Goal: Task Accomplishment & Management: Manage account settings

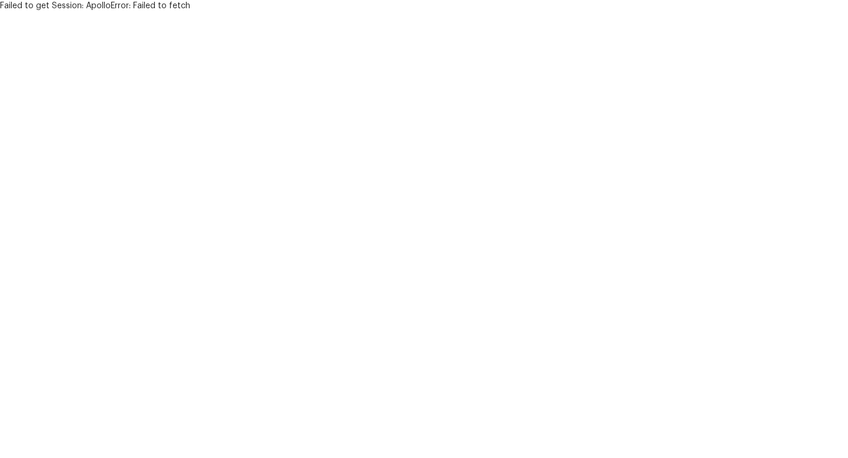
click at [420, 12] on html "Failed to get Session: ApolloError: Failed to fetch" at bounding box center [424, 6] width 848 height 12
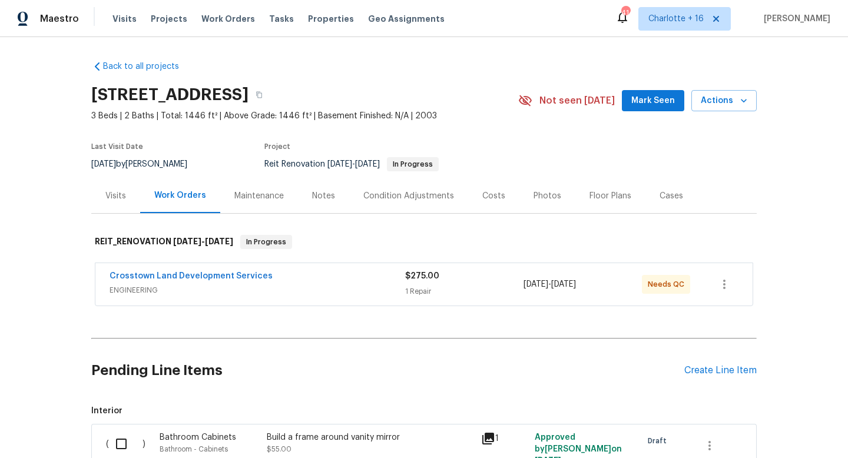
click at [192, 17] on div "Visits Projects Work Orders Tasks Properties Geo Assignments" at bounding box center [285, 19] width 346 height 24
click at [201, 16] on span "Work Orders" at bounding box center [228, 19] width 54 height 12
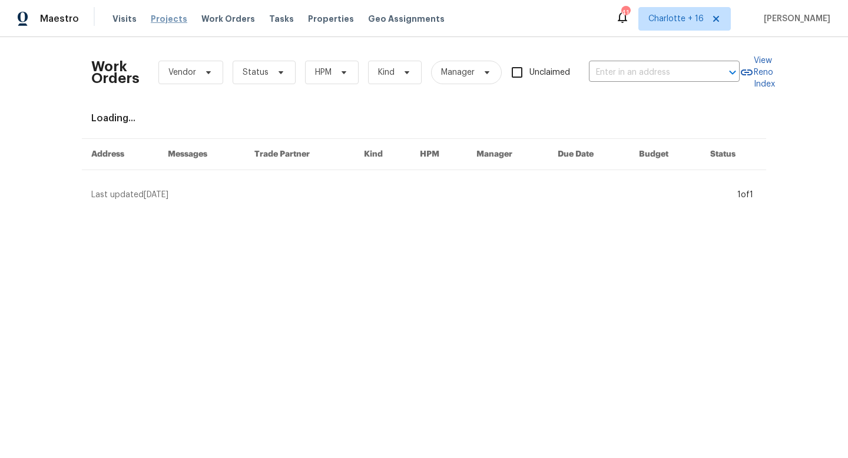
click at [152, 21] on span "Projects" at bounding box center [169, 19] width 37 height 12
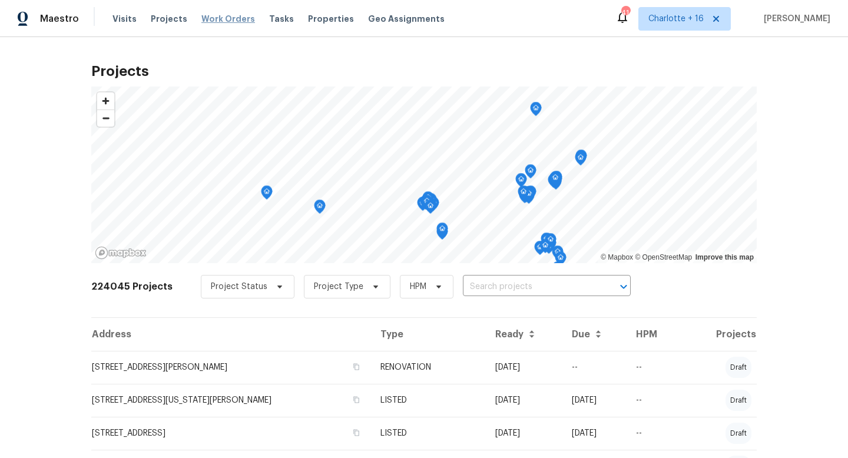
click at [226, 18] on span "Work Orders" at bounding box center [228, 19] width 54 height 12
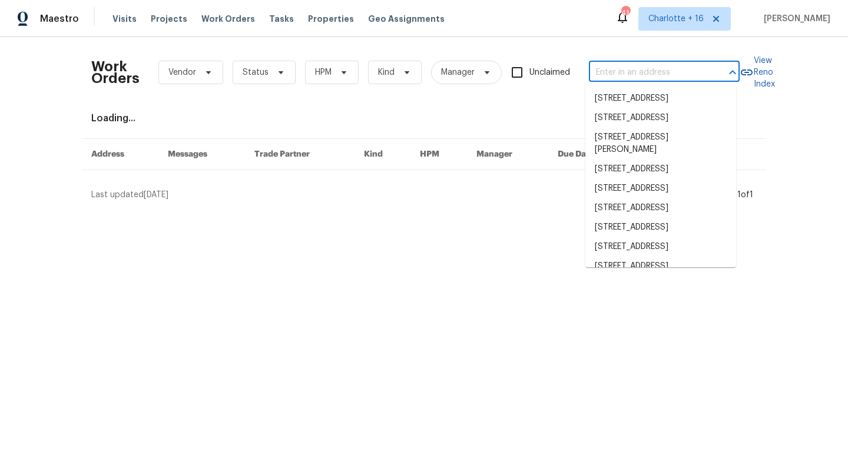
click at [691, 68] on input "text" at bounding box center [648, 73] width 118 height 18
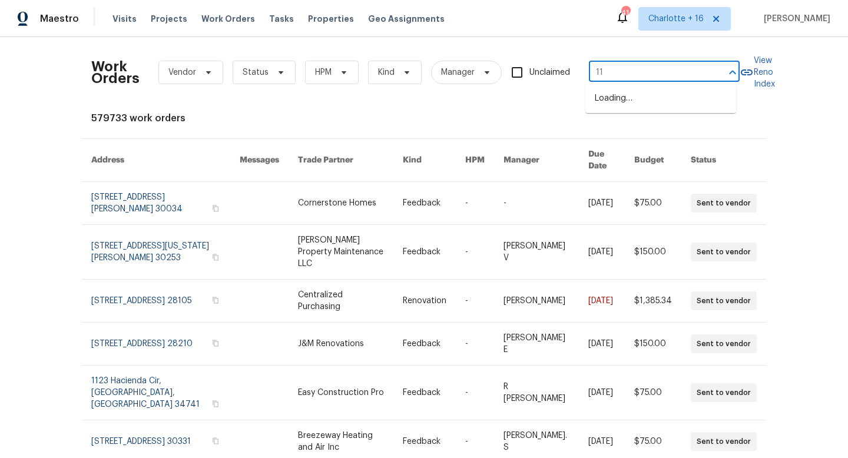
type input "1"
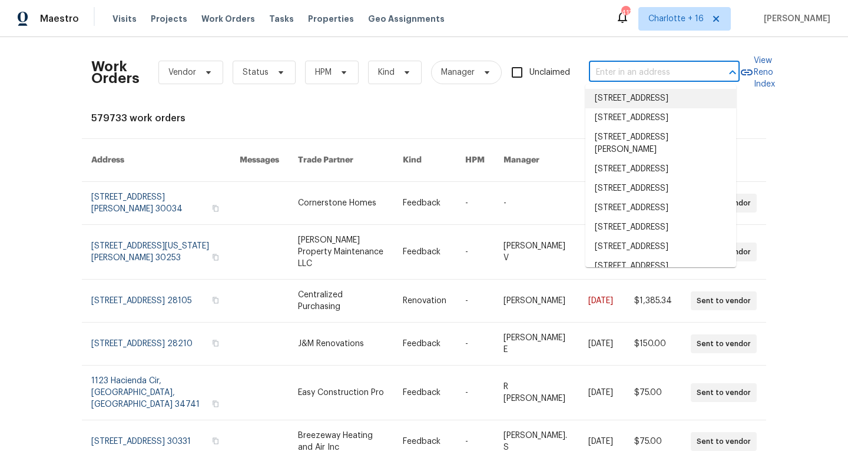
paste input "11615 Meadow Dr"
type input "11615 Meadow Dr"
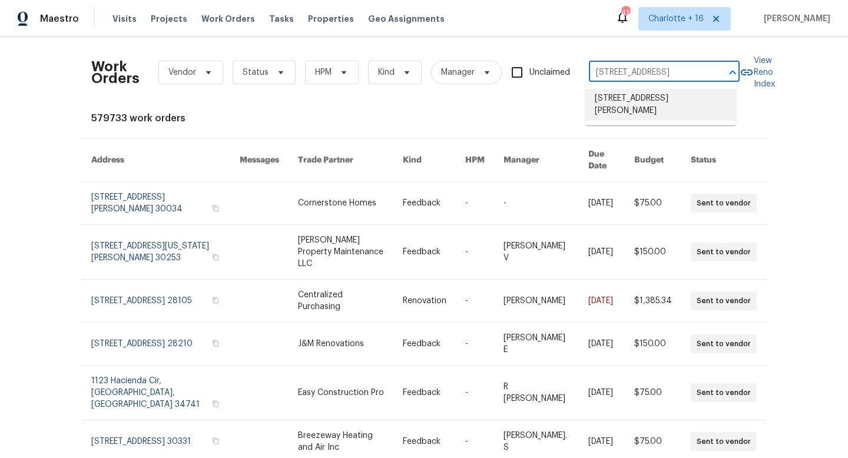
click at [629, 98] on li "11615 Meadow Dr, Port Richey, FL 34668" at bounding box center [660, 105] width 151 height 32
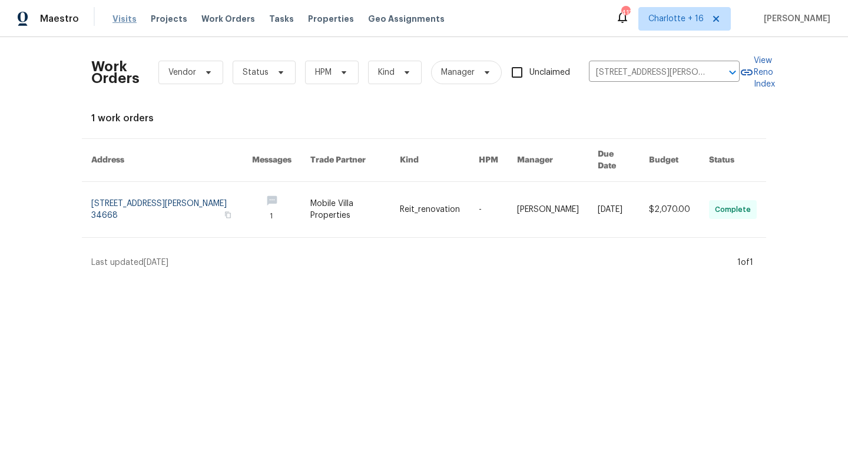
click at [124, 19] on span "Visits" at bounding box center [124, 19] width 24 height 12
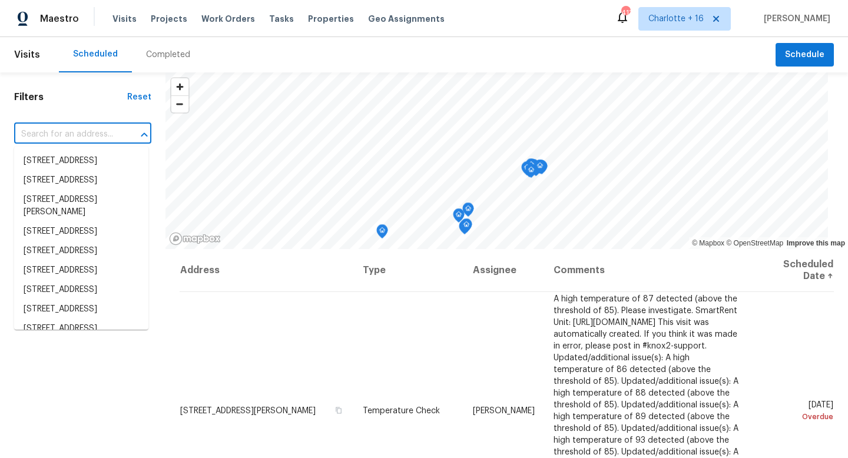
click at [51, 138] on input "text" at bounding box center [66, 134] width 104 height 18
paste input "[STREET_ADDRESS]"
type input "[STREET_ADDRESS]"
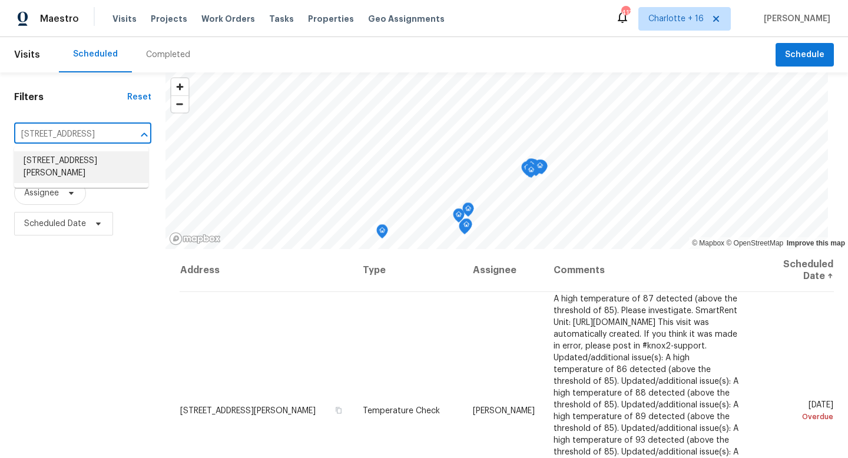
click at [65, 170] on li "[STREET_ADDRESS][PERSON_NAME]" at bounding box center [81, 167] width 134 height 32
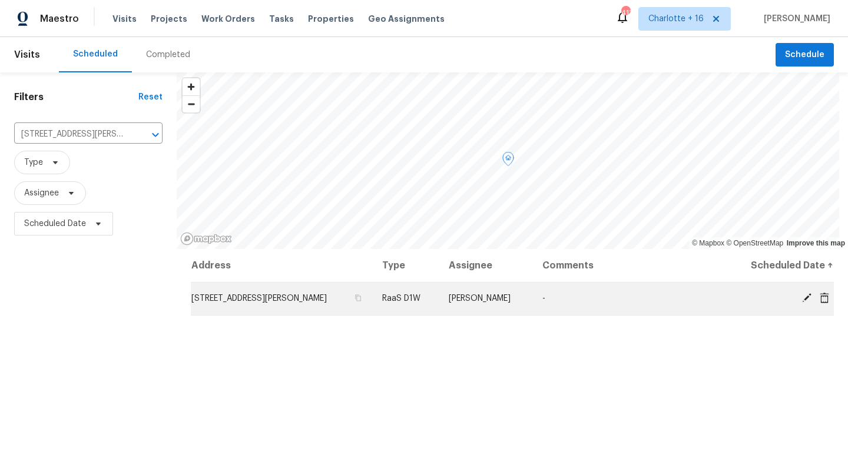
click at [801, 297] on icon at bounding box center [806, 298] width 11 height 11
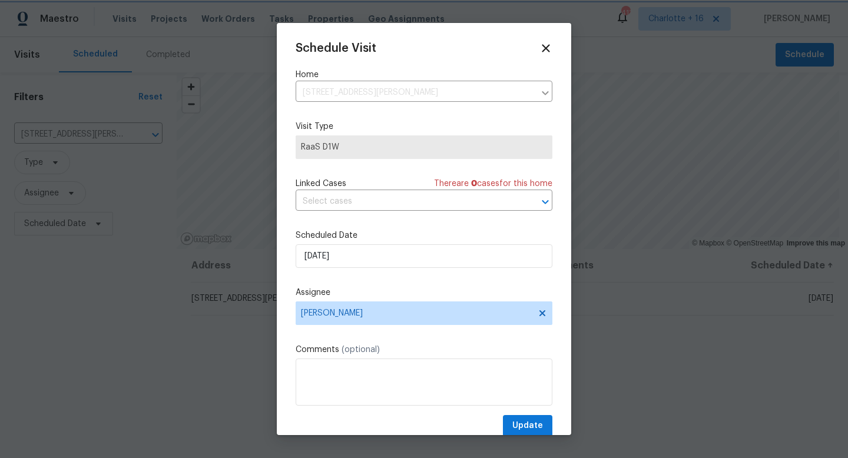
click at [664, 359] on div at bounding box center [424, 229] width 848 height 458
click at [542, 43] on icon at bounding box center [545, 48] width 13 height 13
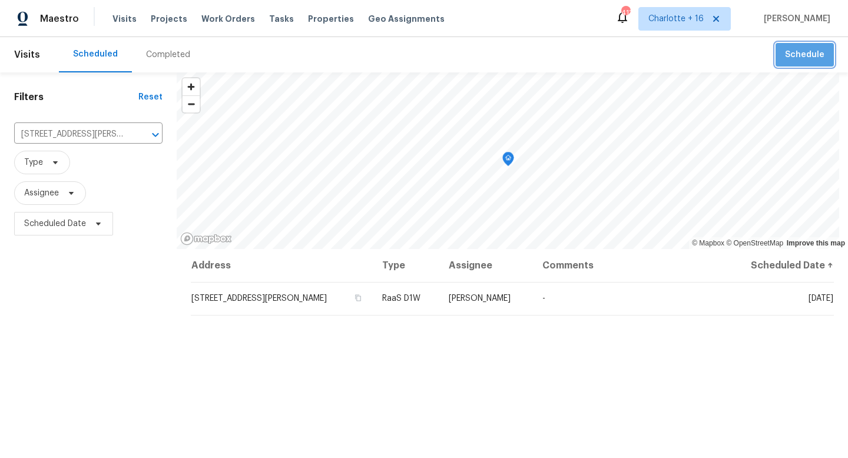
click at [807, 51] on span "Schedule" at bounding box center [804, 55] width 39 height 15
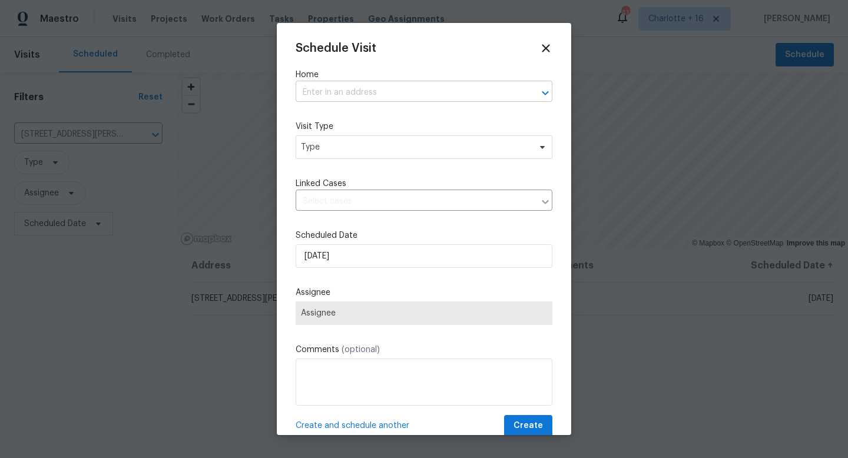
click at [381, 90] on input "text" at bounding box center [408, 93] width 224 height 18
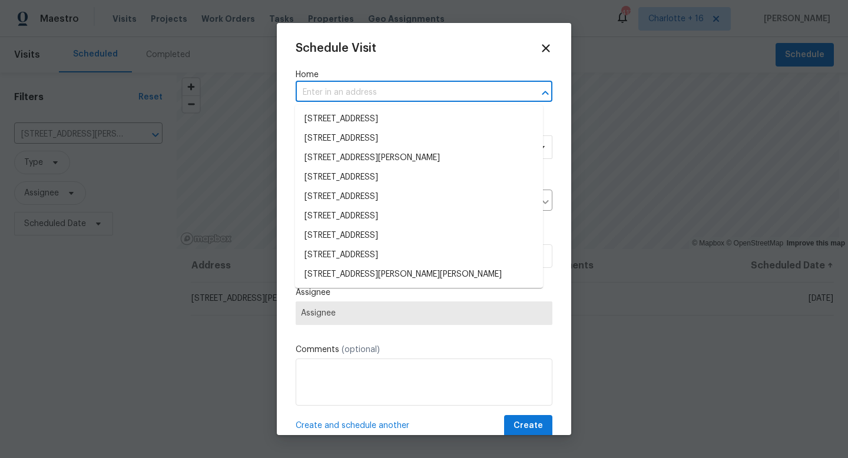
paste input "[STREET_ADDRESS]"
type input "[STREET_ADDRESS]"
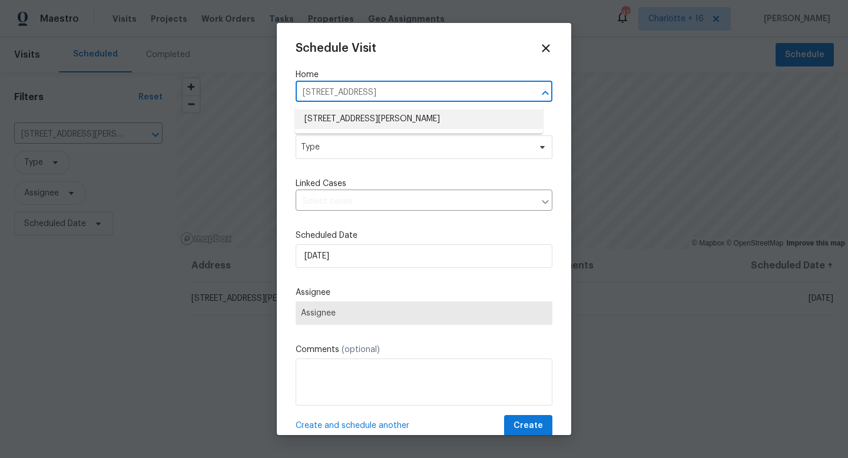
click at [393, 116] on li "[STREET_ADDRESS][PERSON_NAME]" at bounding box center [419, 119] width 248 height 19
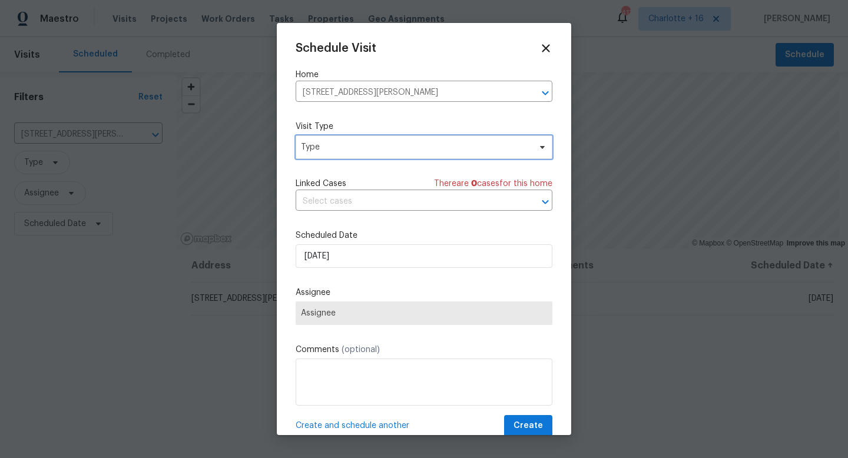
click at [379, 143] on span "Type" at bounding box center [415, 147] width 229 height 12
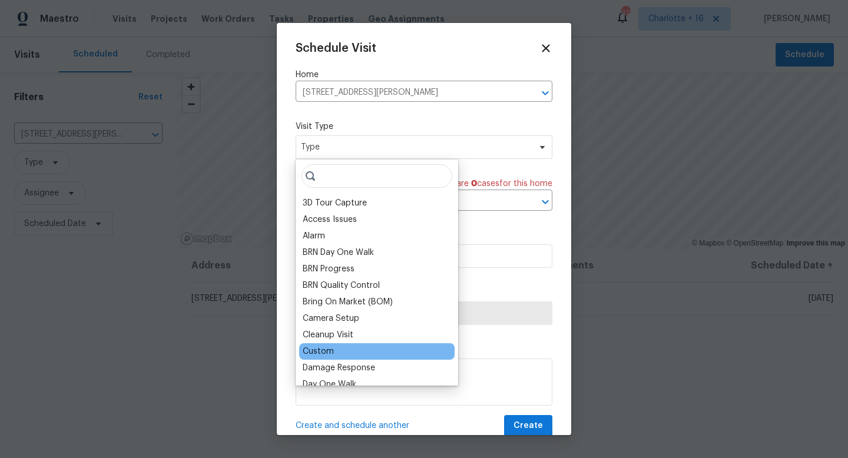
click at [346, 352] on div "Custom" at bounding box center [376, 351] width 155 height 16
click at [323, 353] on div "Custom" at bounding box center [318, 352] width 31 height 12
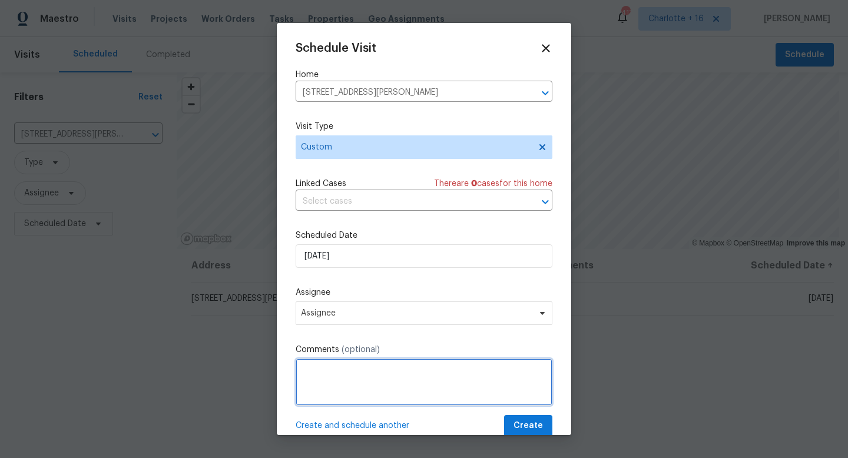
click at [331, 377] on textarea at bounding box center [424, 382] width 257 height 47
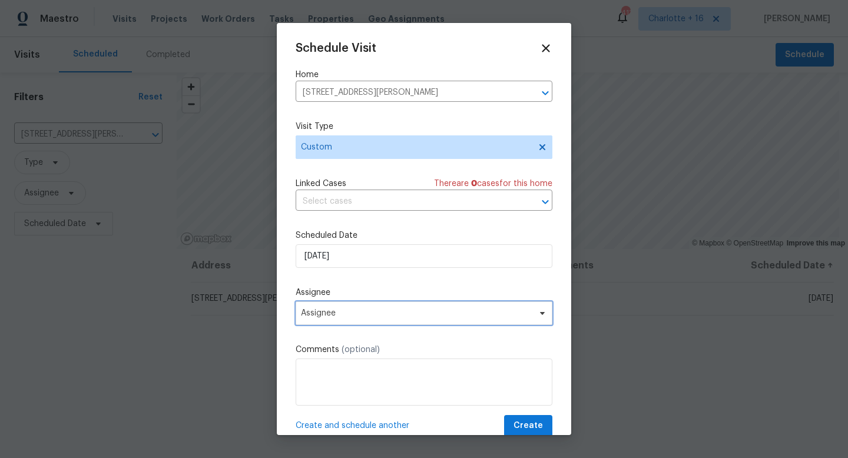
click at [333, 316] on span "Assignee" at bounding box center [416, 312] width 231 height 9
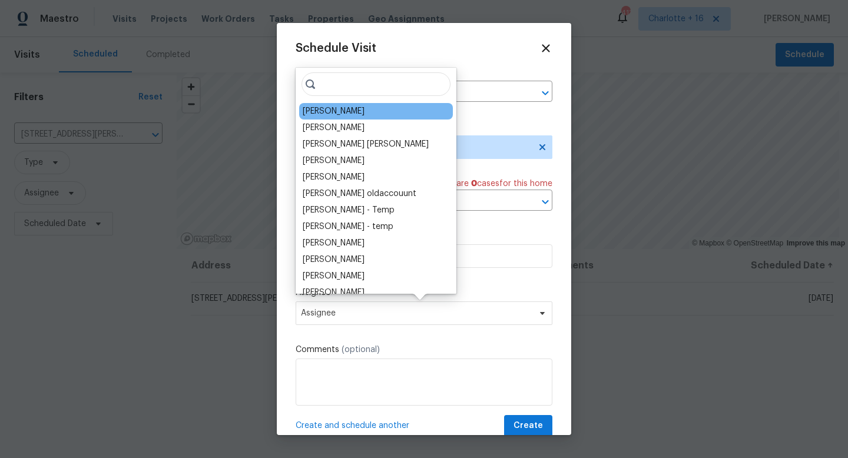
click at [351, 111] on div "[PERSON_NAME]" at bounding box center [376, 111] width 154 height 16
click at [329, 111] on div "[PERSON_NAME]" at bounding box center [334, 111] width 62 height 12
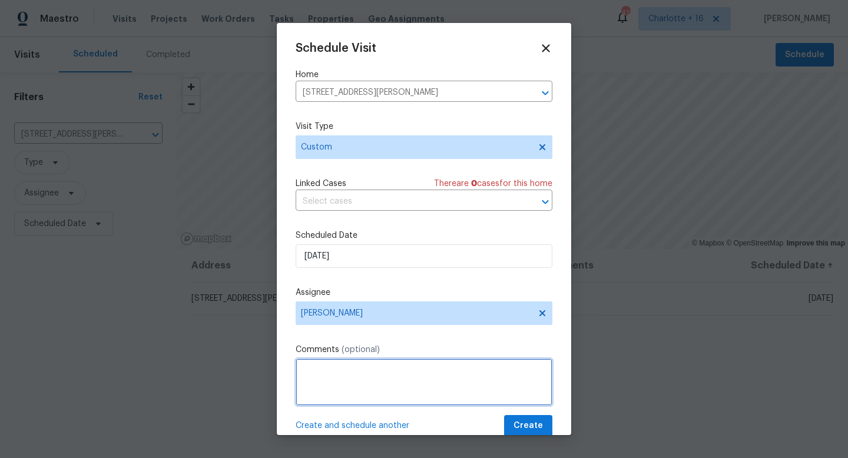
click at [353, 379] on textarea at bounding box center [424, 382] width 257 height 47
paste textarea "Access instructions: Front Door 50089170 Additional Details: Hi , Please provid…"
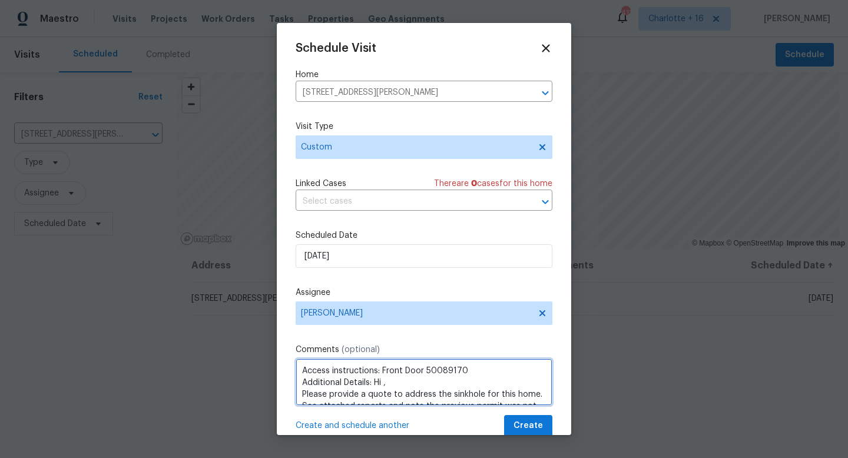
click at [302, 393] on textarea "Access instructions: Front Door 50089170 Additional Details: Hi , Please provid…" at bounding box center [424, 382] width 257 height 47
drag, startPoint x: 300, startPoint y: 393, endPoint x: 301, endPoint y: 387, distance: 5.9
click at [301, 387] on textarea "Access instructions: Front Door 50089170 Additional Details: Hi , Please provid…" at bounding box center [424, 382] width 257 height 47
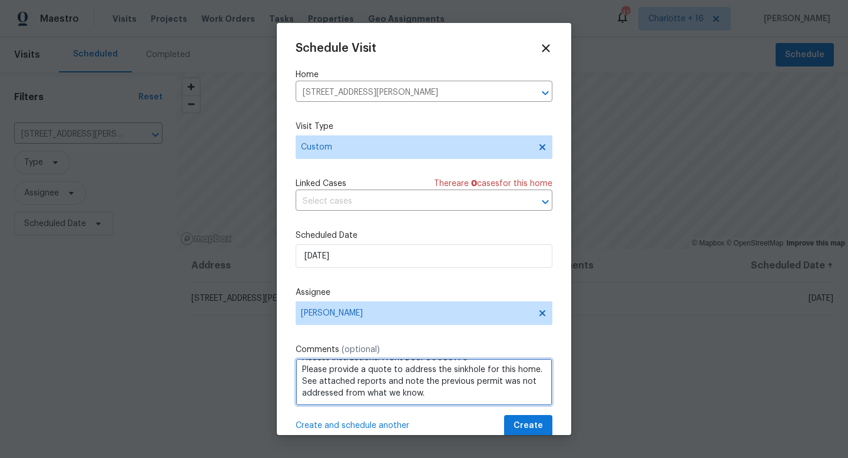
click at [479, 394] on textarea "Access instructions: Front Door 50089170 Please provide a quote to address the …" at bounding box center [424, 382] width 257 height 47
type textarea "Access instructions: Front Door 50089170 Please provide a quote to address the …"
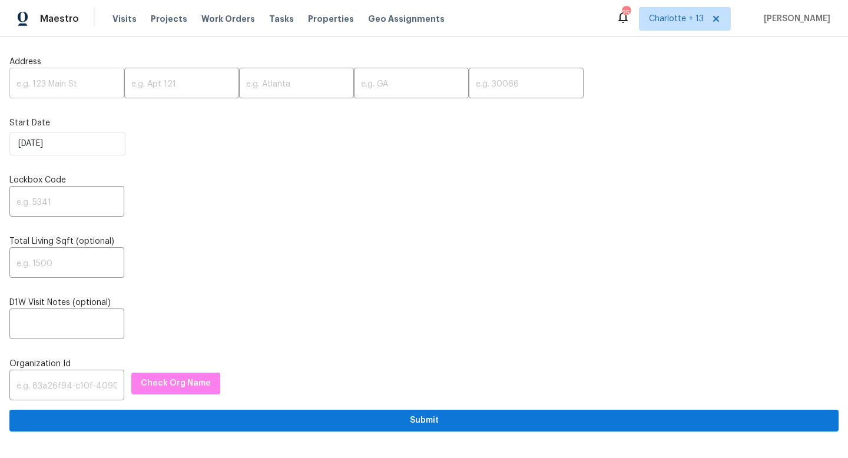
click at [44, 79] on input "text" at bounding box center [66, 85] width 115 height 28
paste input "11615 Meadow Dr, Port Richey, FL 34668"
drag, startPoint x: 107, startPoint y: 82, endPoint x: 84, endPoint y: 82, distance: 23.5
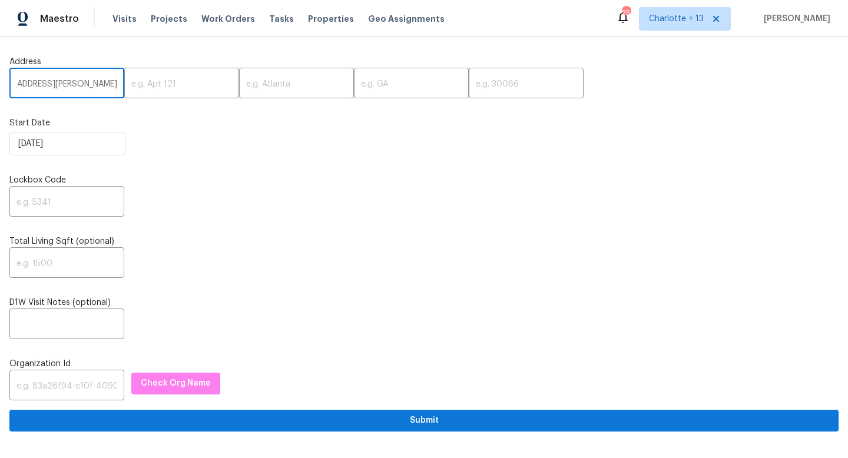
click at [84, 82] on input "11615 Meadow Dr, Port Richey, FL 34668" at bounding box center [66, 85] width 115 height 28
type input "11615 Meadow Dr, Port Richey, FL"
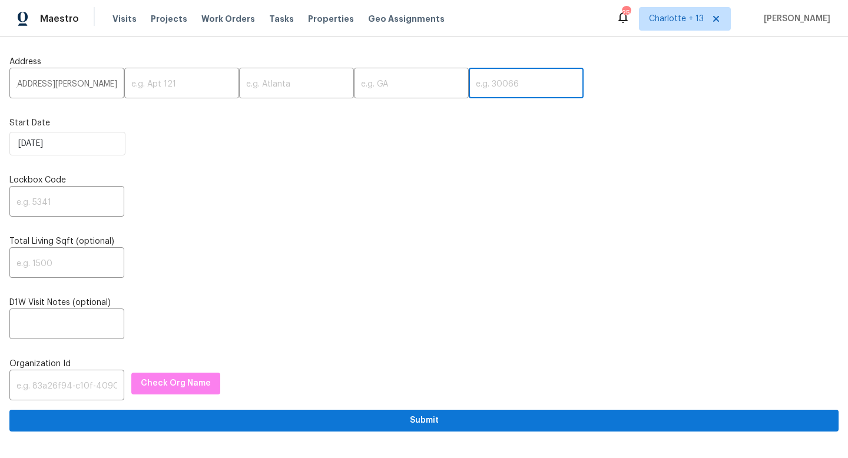
click at [469, 88] on input "text" at bounding box center [526, 85] width 115 height 28
paste input "34668"
type input "34668"
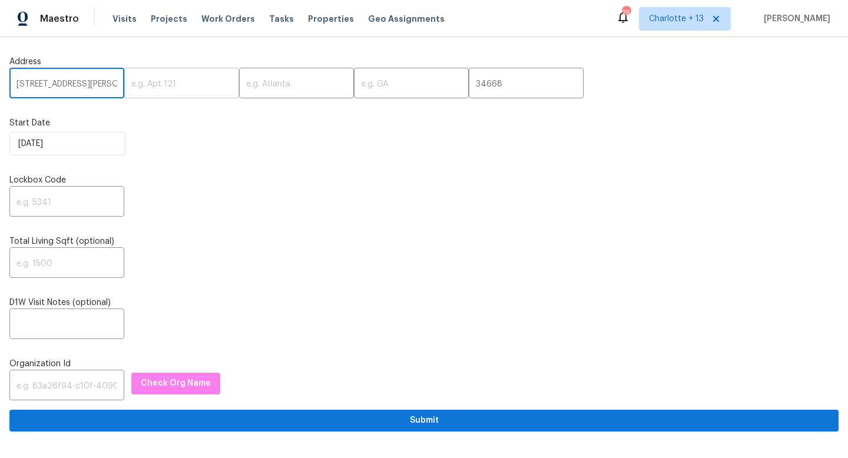
scroll to position [0, 38]
drag, startPoint x: 88, startPoint y: 82, endPoint x: 92, endPoint y: 87, distance: 6.7
click at [92, 87] on input "11615 Meadow Dr, Port Richey, FL" at bounding box center [66, 85] width 115 height 28
type input "11615 Meadow Dr, , FL"
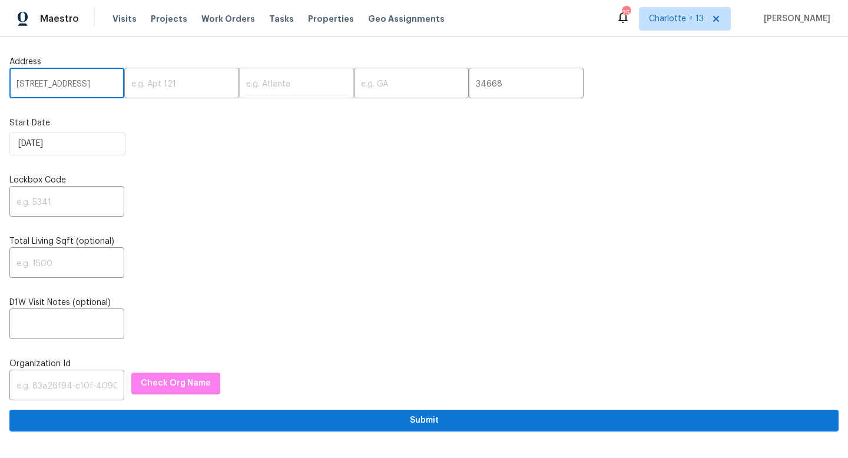
click at [306, 90] on input "text" at bounding box center [296, 85] width 115 height 28
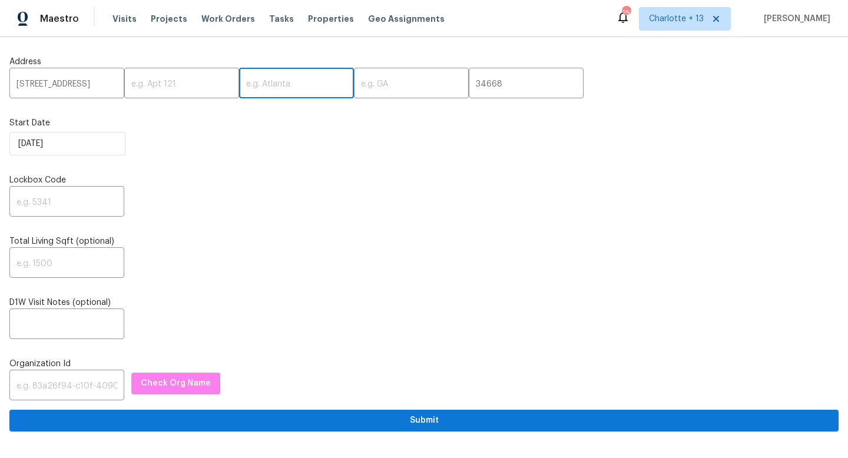
paste input "Port Richey"
type input "Port Richey"
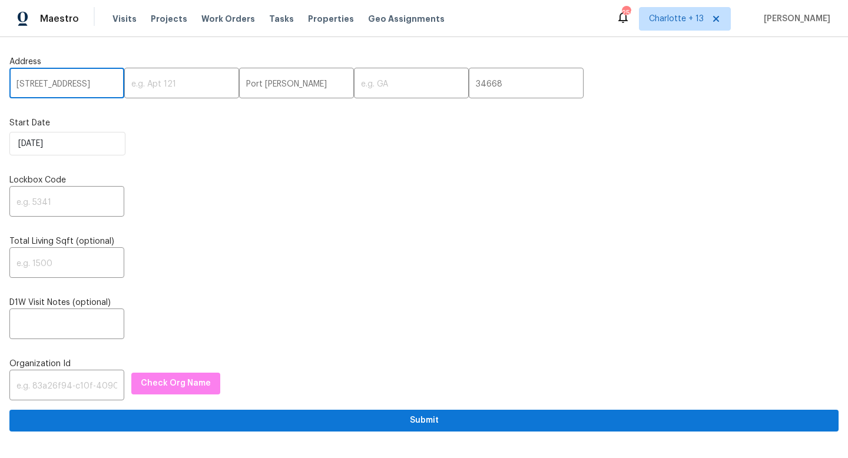
drag, startPoint x: 91, startPoint y: 84, endPoint x: 101, endPoint y: 86, distance: 9.6
click at [101, 86] on input "11615 Meadow Dr, , FL" at bounding box center [66, 85] width 115 height 28
type input "11615 Meadow Dr, ,"
click at [373, 88] on input "text" at bounding box center [411, 85] width 115 height 28
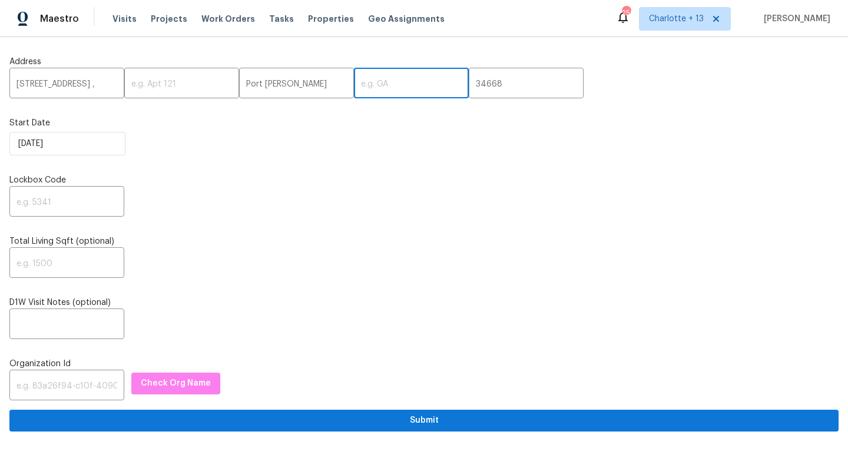
paste input "FL"
type input "FL"
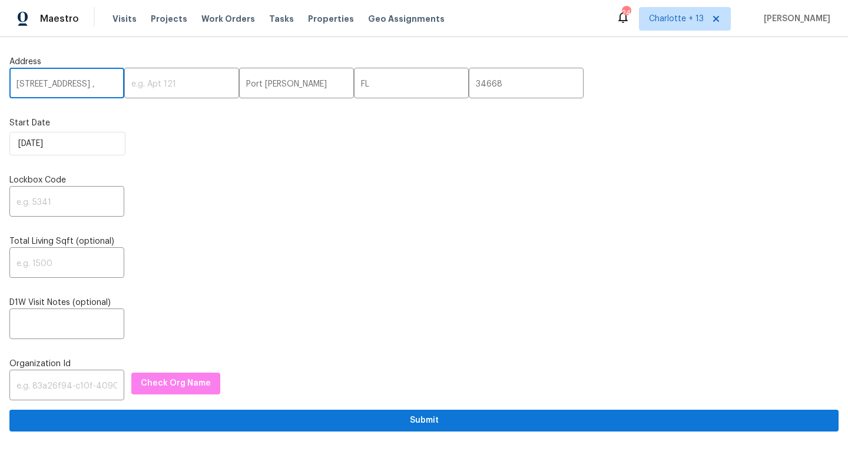
click at [108, 84] on input "11615 Meadow Dr, ," at bounding box center [66, 85] width 115 height 28
type input "[STREET_ADDRESS]"
click at [63, 208] on input "text" at bounding box center [66, 203] width 115 height 28
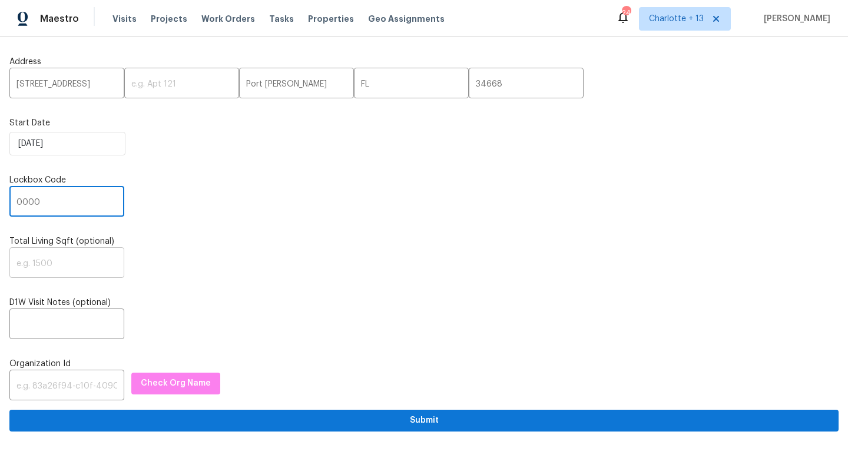
type input "0000"
click at [61, 266] on input "text" at bounding box center [66, 264] width 115 height 28
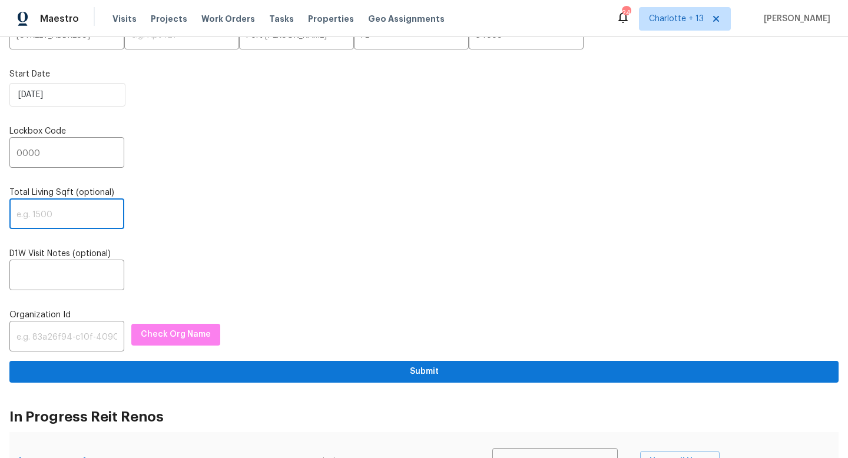
scroll to position [101, 0]
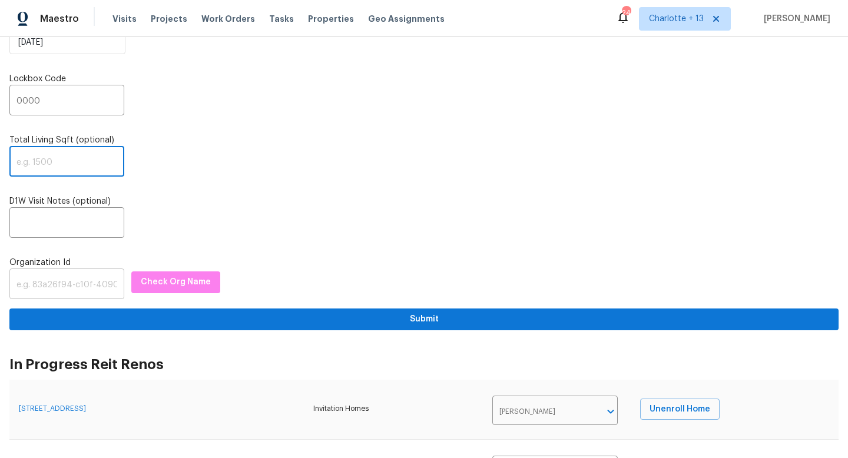
click at [66, 277] on input "text" at bounding box center [66, 285] width 115 height 28
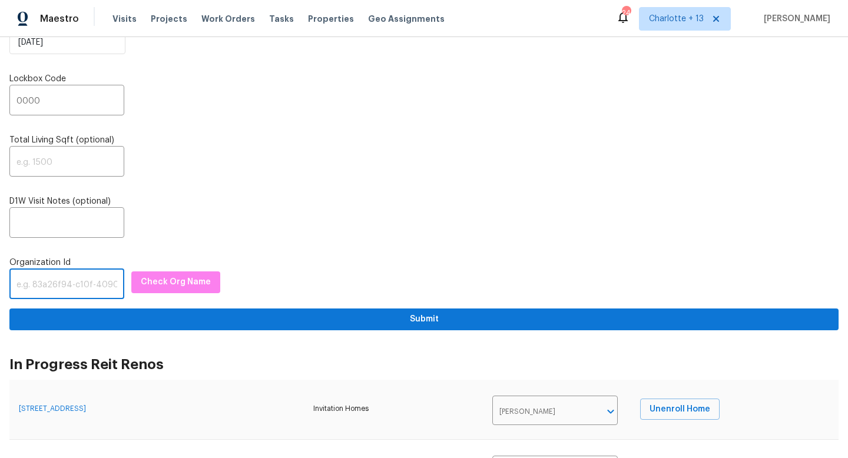
paste input "1349d153-b359-4f9b-b4dd-758ff939cc37"
type input "1349d153-b359-4f9b-b4dd-758ff939cc37"
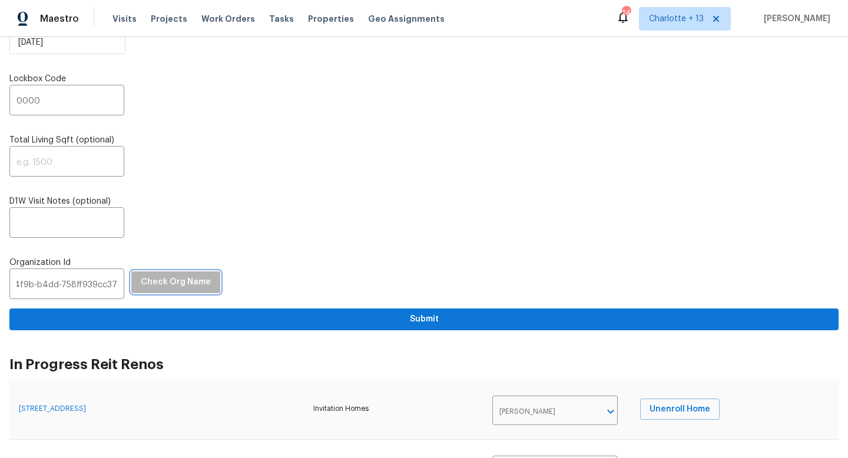
click at [167, 289] on span "Check Org Name" at bounding box center [176, 282] width 70 height 15
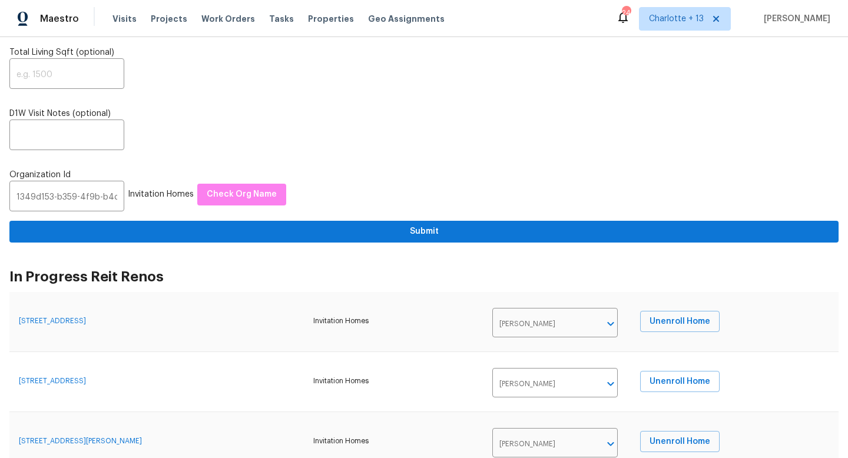
scroll to position [0, 0]
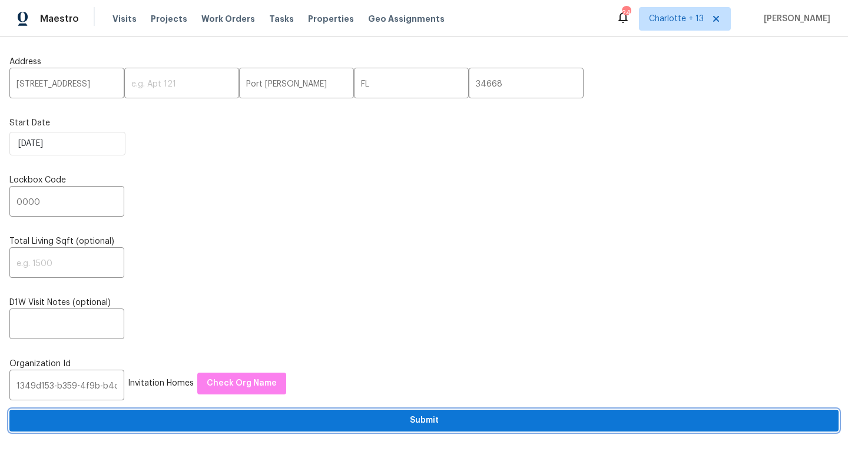
click at [384, 427] on span "Submit" at bounding box center [424, 420] width 810 height 15
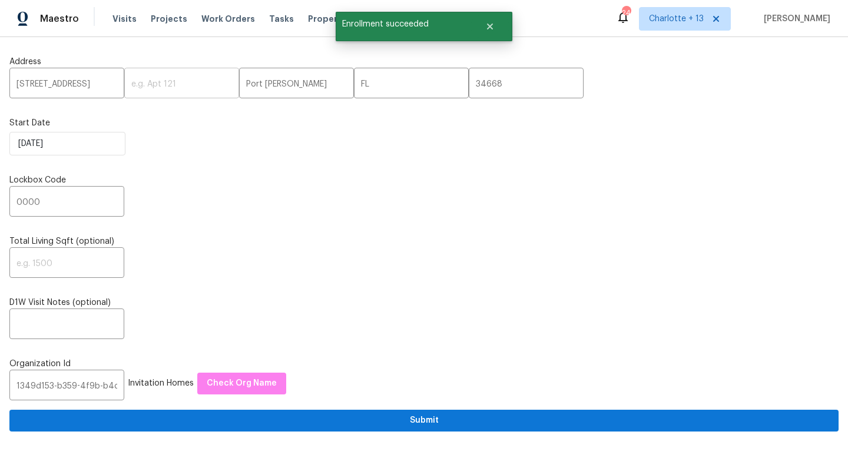
click at [128, 82] on input "text" at bounding box center [181, 85] width 115 height 28
drag, startPoint x: 98, startPoint y: 85, endPoint x: 98, endPoint y: 42, distance: 42.4
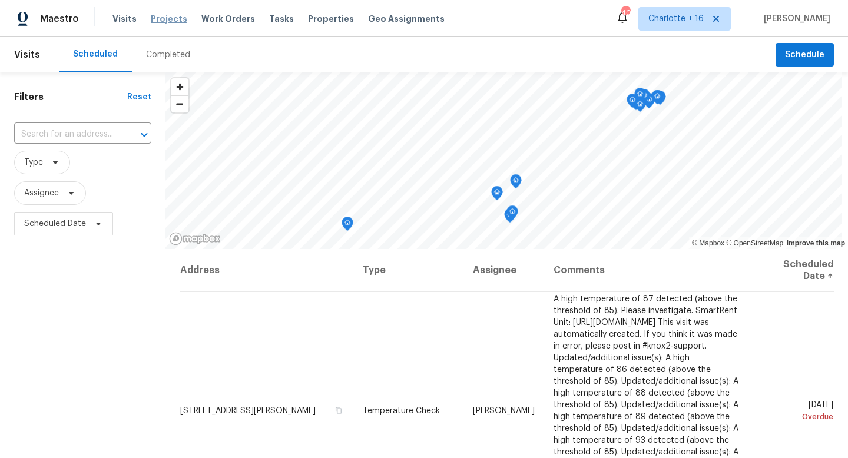
click at [165, 20] on span "Projects" at bounding box center [169, 19] width 37 height 12
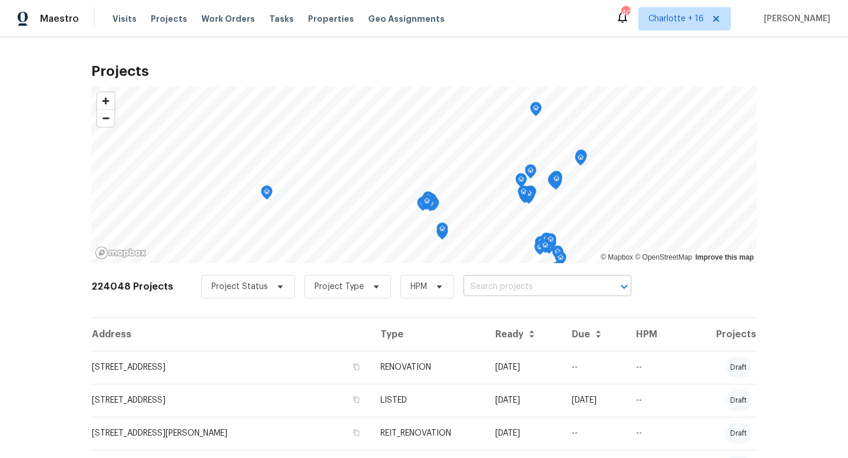
click at [499, 292] on input "text" at bounding box center [530, 287] width 135 height 18
type input "11615"
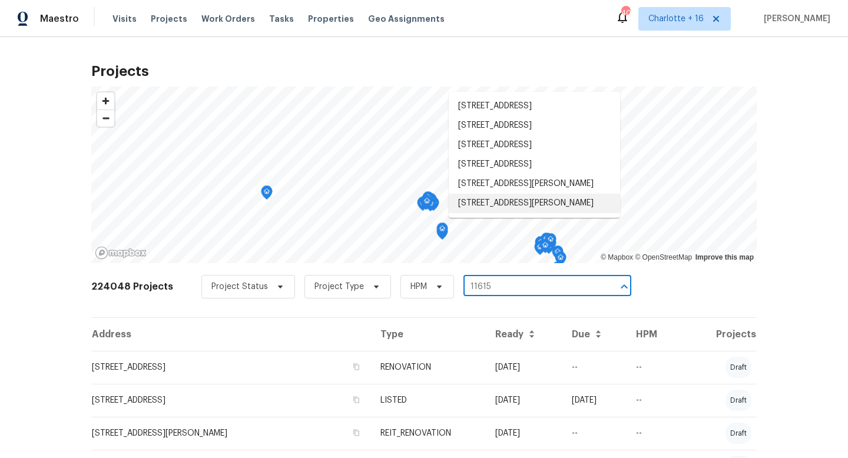
click at [522, 213] on li "[STREET_ADDRESS][PERSON_NAME]" at bounding box center [534, 203] width 171 height 19
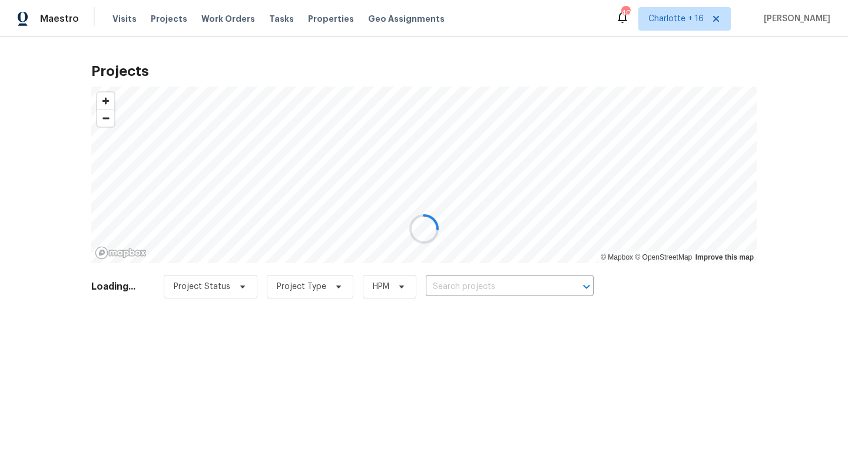
type input "[STREET_ADDRESS][PERSON_NAME]"
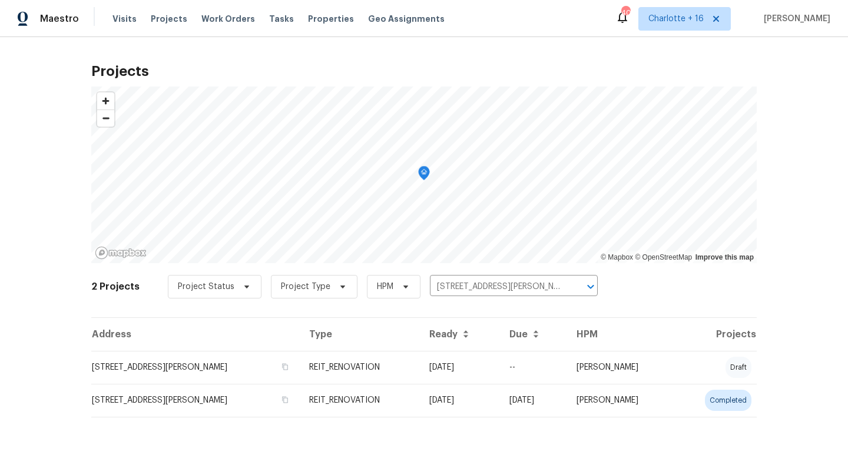
scroll to position [5, 0]
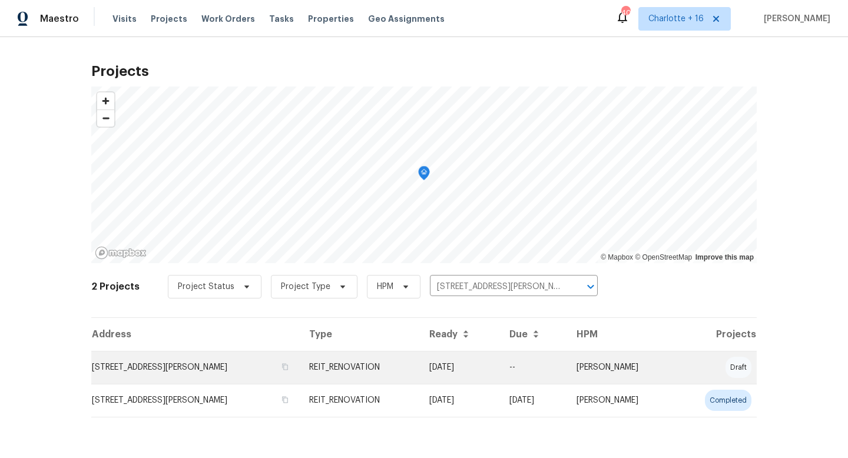
click at [228, 365] on td "[STREET_ADDRESS][PERSON_NAME]" at bounding box center [195, 367] width 208 height 33
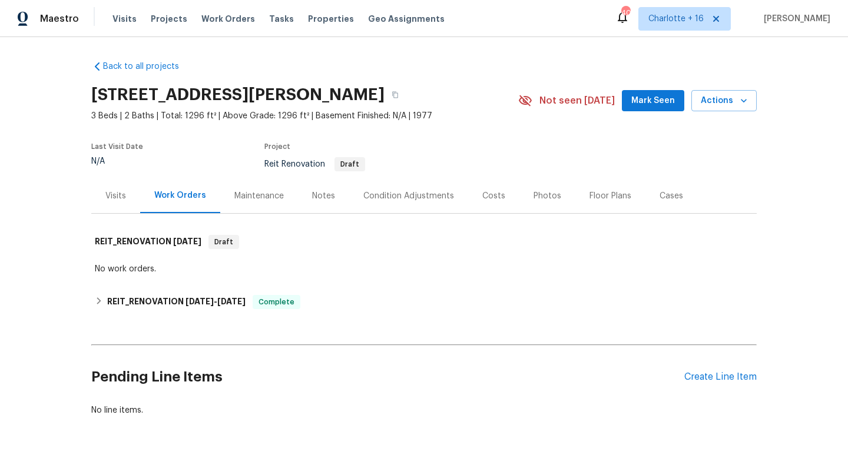
click at [110, 195] on div "Visits" at bounding box center [115, 196] width 21 height 12
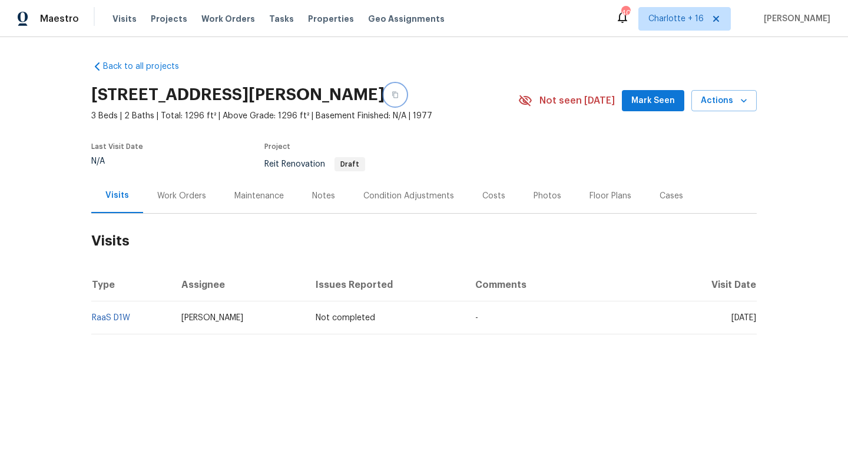
click at [406, 93] on button "button" at bounding box center [394, 94] width 21 height 21
click at [118, 19] on span "Visits" at bounding box center [124, 19] width 24 height 12
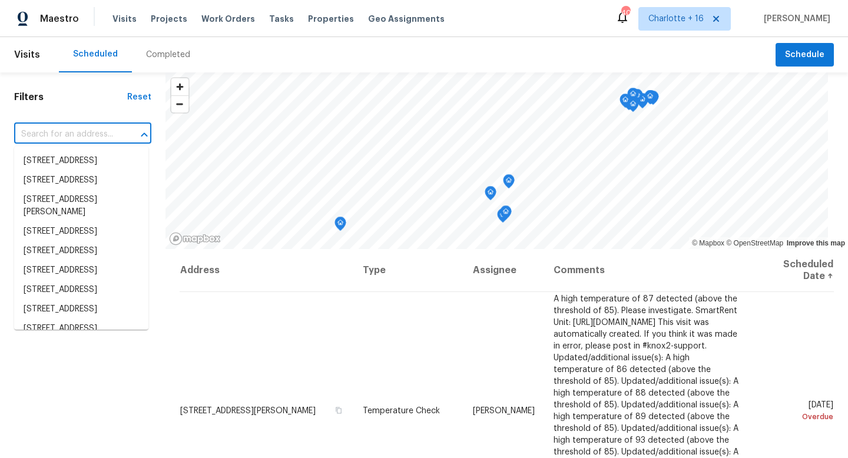
click at [79, 137] on input "text" at bounding box center [66, 134] width 104 height 18
paste input "[STREET_ADDRESS][PERSON_NAME]"
type input "[STREET_ADDRESS][PERSON_NAME]"
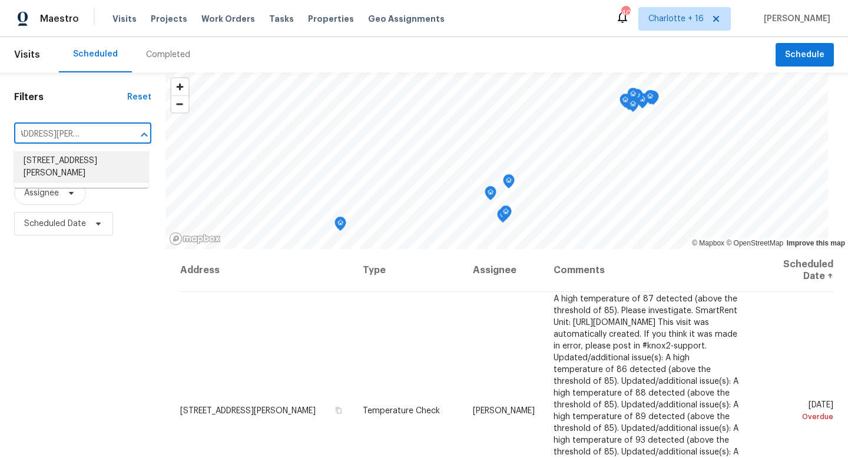
click at [75, 163] on li "[STREET_ADDRESS][PERSON_NAME]" at bounding box center [81, 167] width 134 height 32
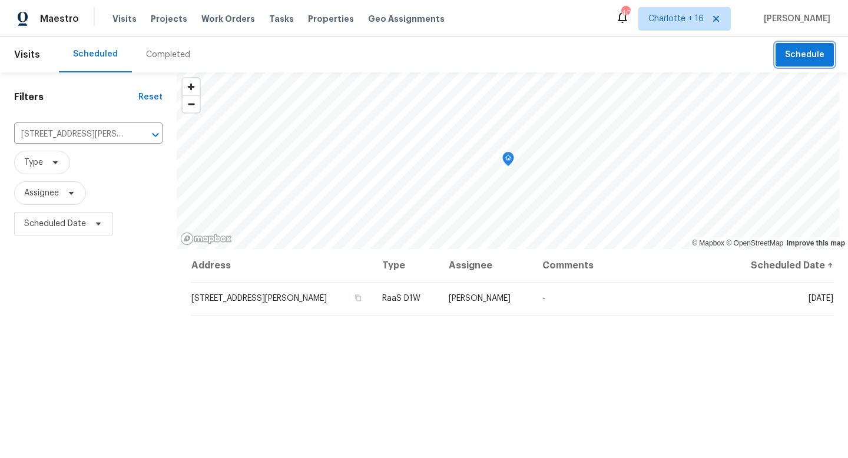
click at [806, 55] on span "Schedule" at bounding box center [804, 55] width 39 height 15
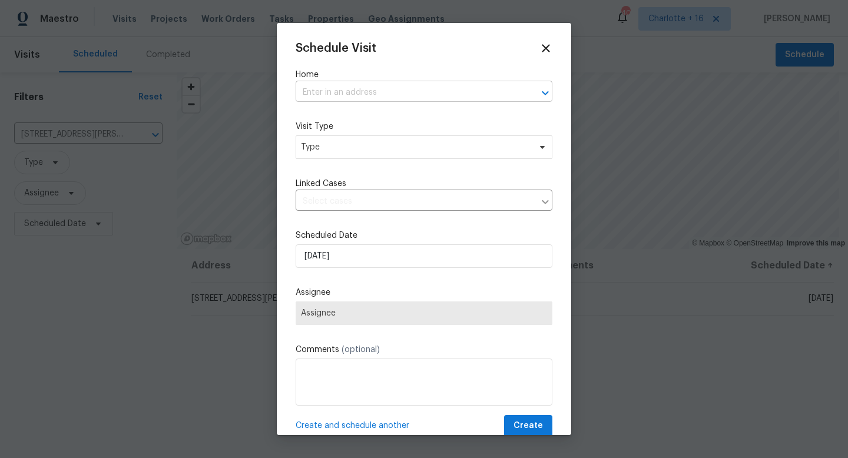
click at [367, 92] on input "text" at bounding box center [408, 93] width 224 height 18
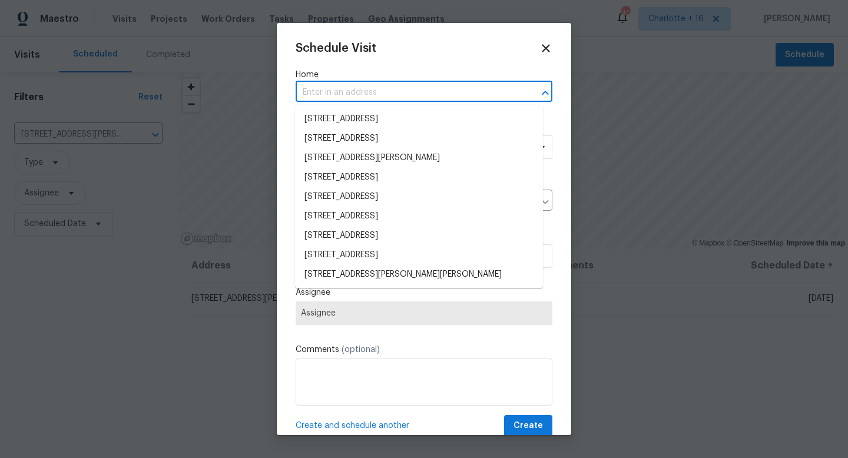
paste input "[STREET_ADDRESS][PERSON_NAME]"
type input "[STREET_ADDRESS][PERSON_NAME]"
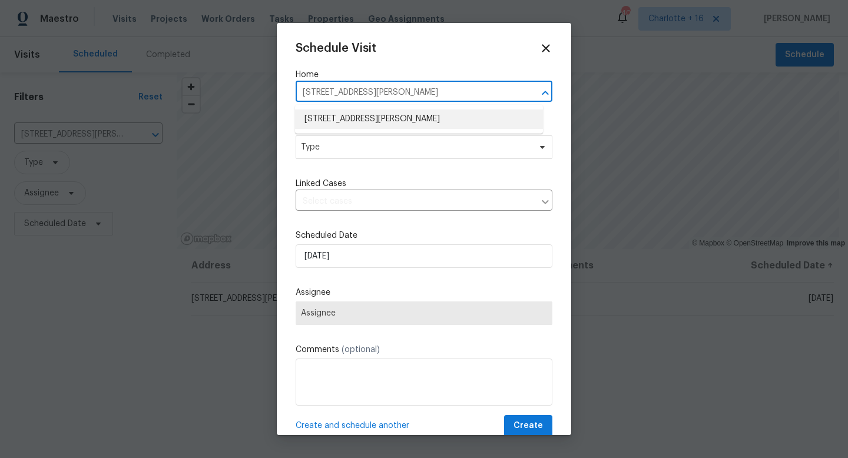
click at [360, 127] on li "[STREET_ADDRESS][PERSON_NAME]" at bounding box center [419, 119] width 248 height 19
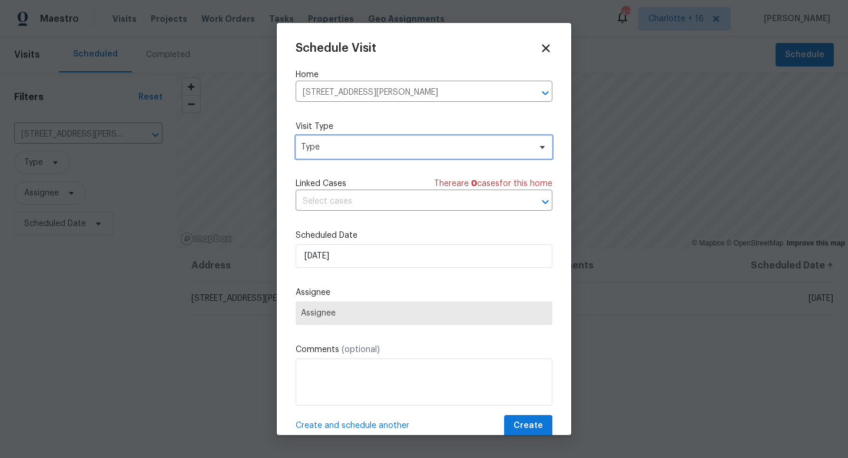
click at [340, 150] on span "Type" at bounding box center [415, 147] width 229 height 12
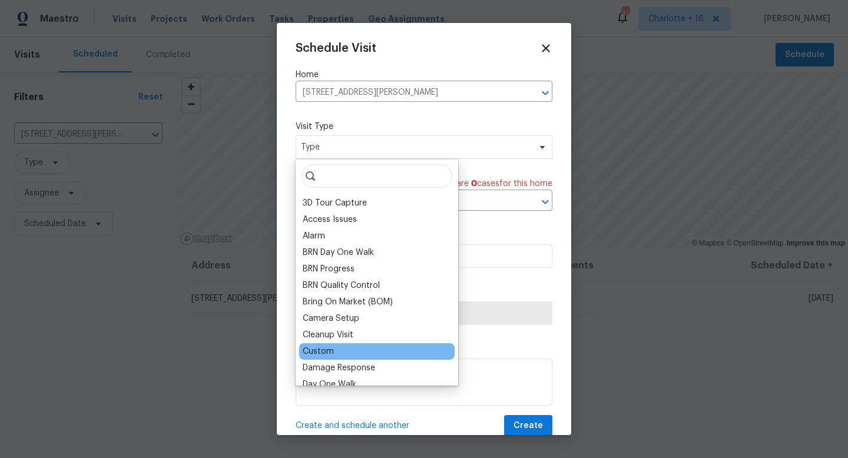
click at [340, 346] on div "Custom" at bounding box center [376, 351] width 155 height 16
click at [323, 354] on div "Custom" at bounding box center [318, 352] width 31 height 12
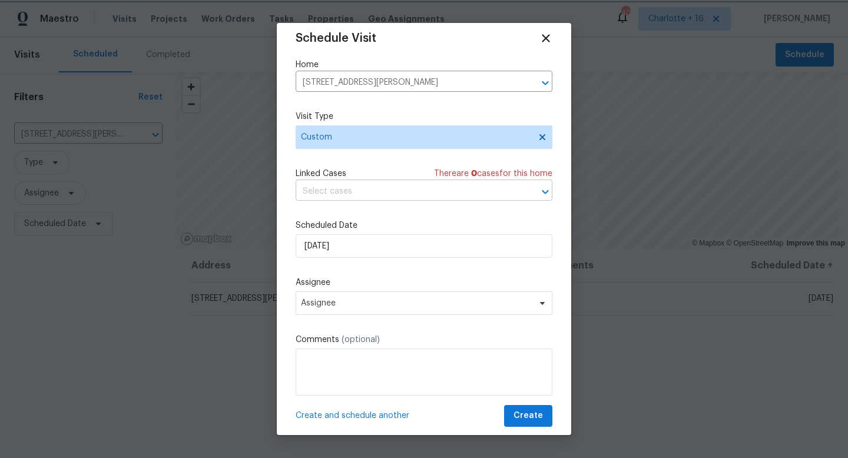
scroll to position [21, 0]
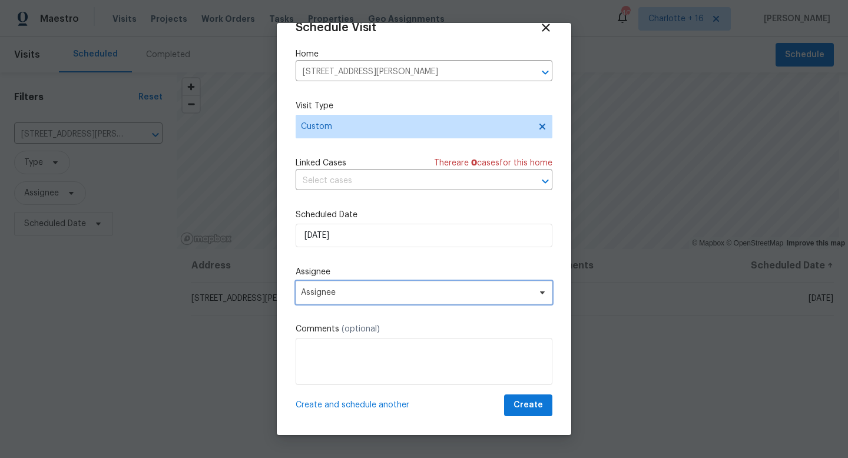
click at [359, 297] on span "Assignee" at bounding box center [424, 293] width 257 height 24
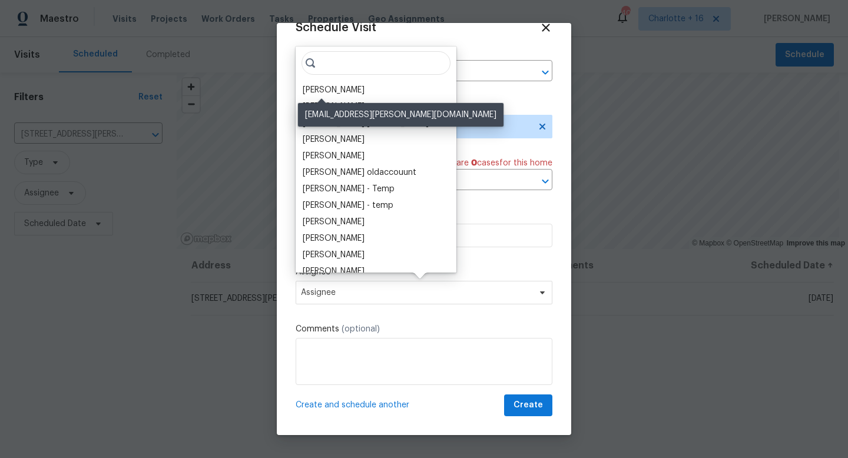
click at [341, 91] on div "[PERSON_NAME]" at bounding box center [334, 90] width 62 height 12
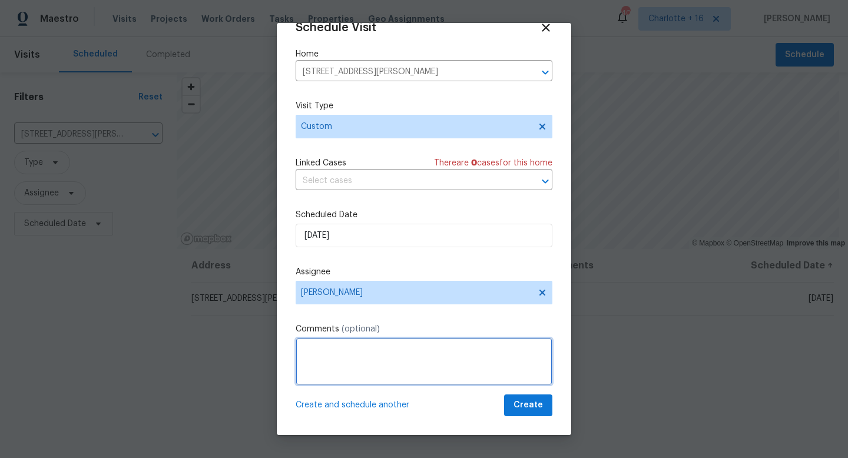
click at [346, 372] on textarea at bounding box center [424, 361] width 257 height 47
paste textarea "Please provide a quote to address the sinkhole for this home. See attached repo…"
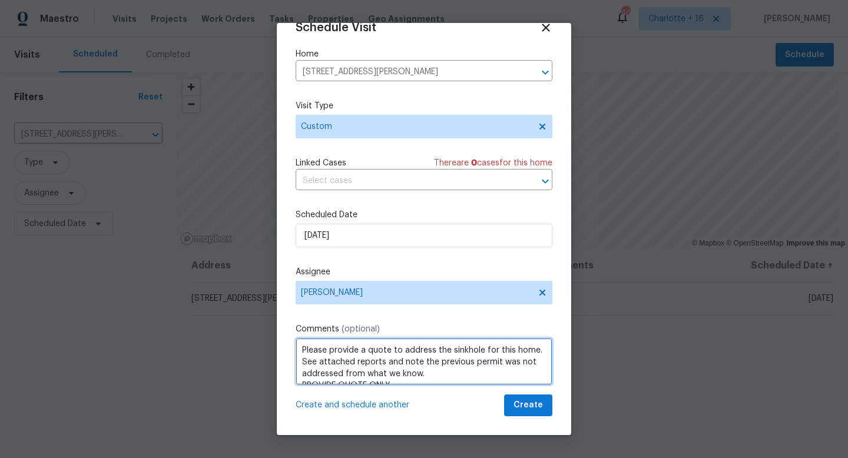
scroll to position [5, 0]
click at [301, 344] on textarea "Please provide a quote to address the sinkhole for this home. See attached repo…" at bounding box center [424, 361] width 257 height 47
paste textarea "Access Instructions: Front Door 50089170"
click at [397, 380] on textarea "Please provide a quote to address the sinkhole for this home. See attached repo…" at bounding box center [424, 361] width 257 height 47
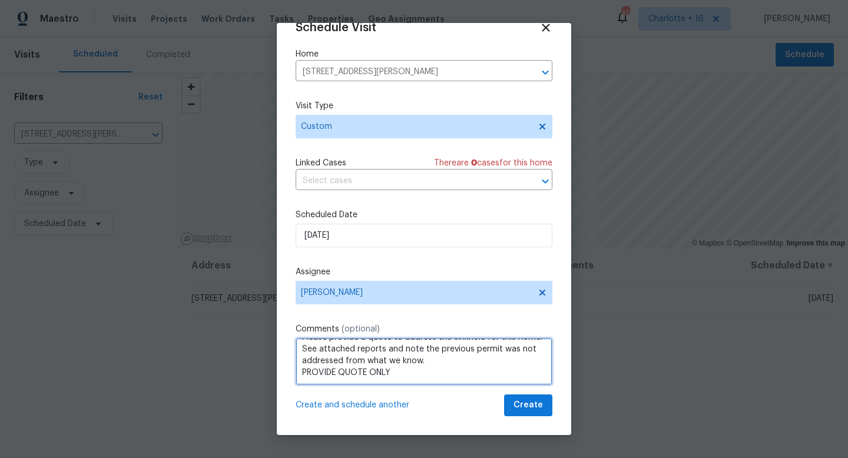
paste textarea "Access Instructions: Front Door 50089170"
click at [302, 382] on textarea "Please provide a quote to address the sinkhole for this home. See attached repo…" at bounding box center [424, 361] width 257 height 47
click at [304, 349] on textarea "Please provide a quote to address the sinkhole for this home. See attached repo…" at bounding box center [424, 361] width 257 height 47
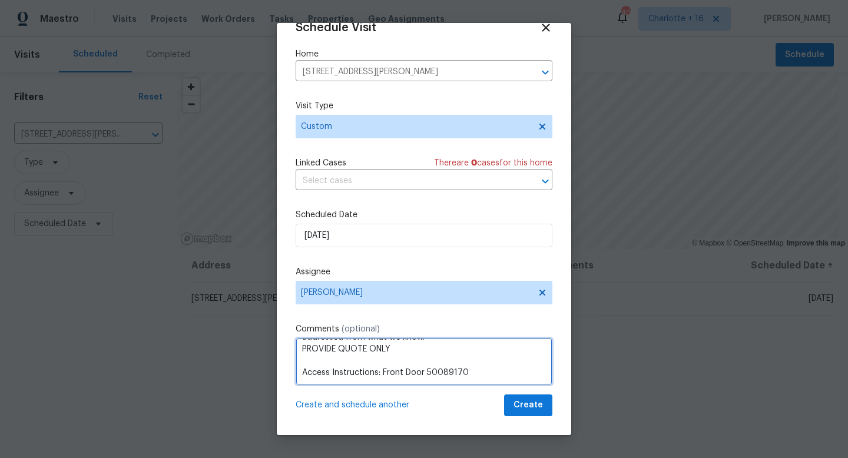
click at [302, 347] on textarea "Please provide a quote to address the sinkhole for this home. See attached repo…" at bounding box center [424, 361] width 257 height 47
click at [480, 373] on textarea "Please provide a quote to address the sinkhole for this home. See attached repo…" at bounding box center [424, 361] width 257 height 47
paste textarea "[URL][DOMAIN_NAME]"
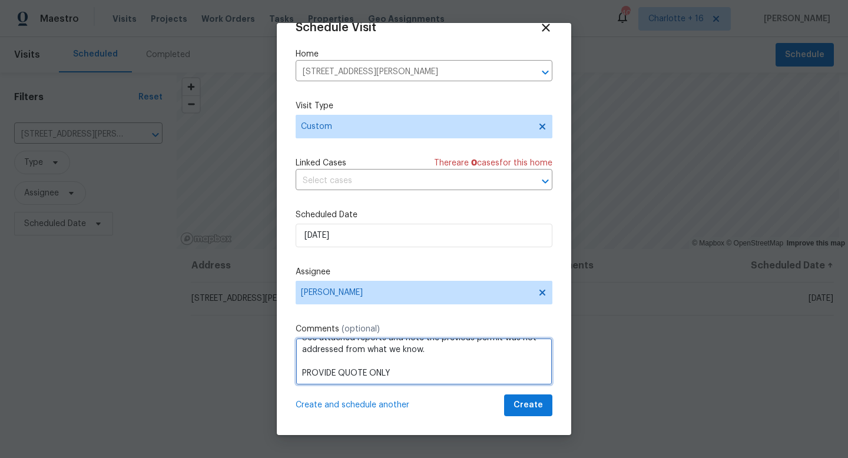
scroll to position [0, 0]
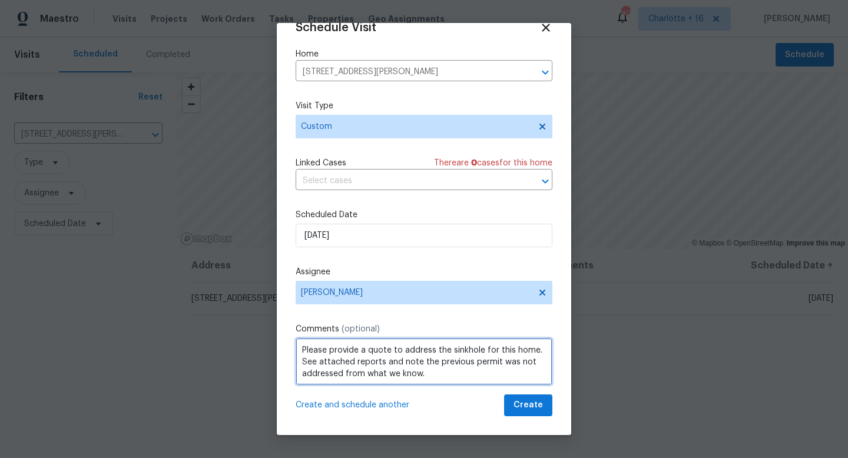
type textarea "Please provide a quote to address the sinkhole for this home. See attached repo…"
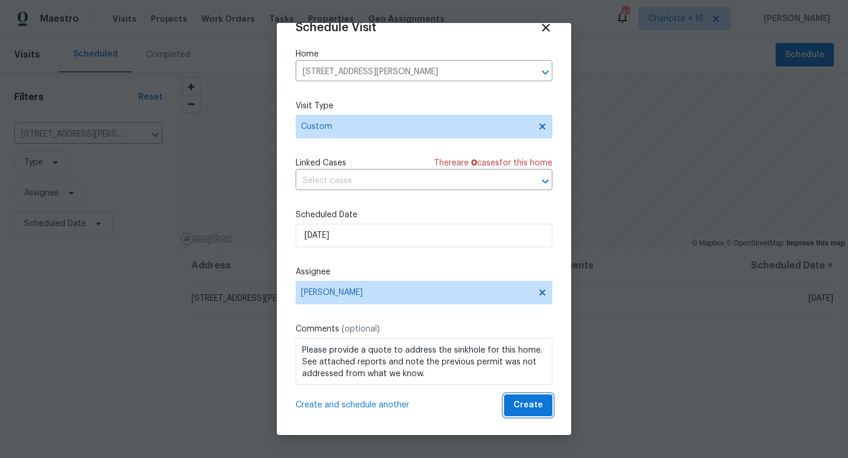
click at [506, 407] on button "Create" at bounding box center [528, 405] width 48 height 22
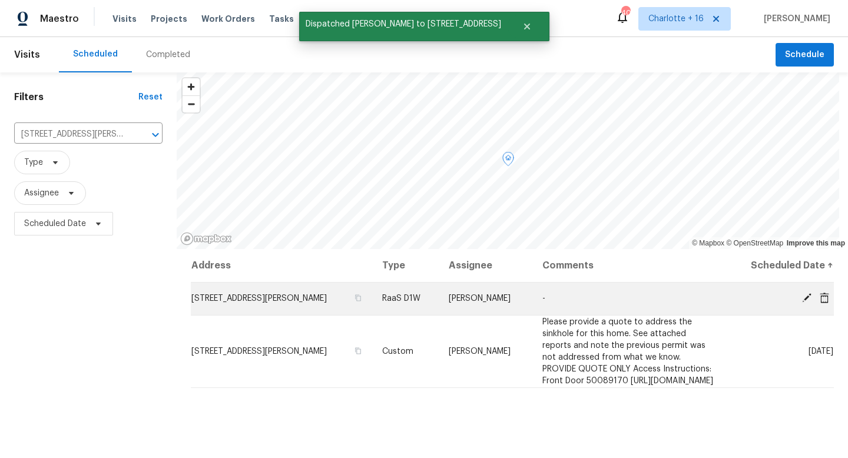
click at [768, 297] on div at bounding box center [784, 299] width 98 height 12
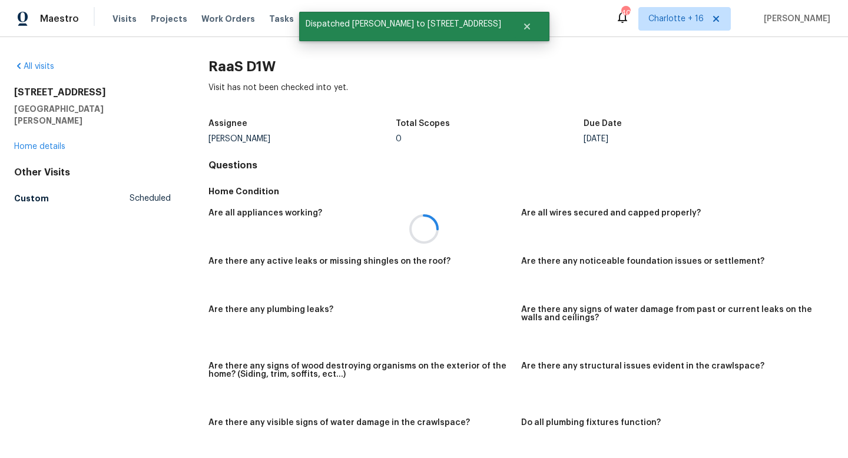
click at [45, 65] on div at bounding box center [424, 229] width 848 height 458
click at [44, 67] on link "All visits" at bounding box center [34, 66] width 40 height 8
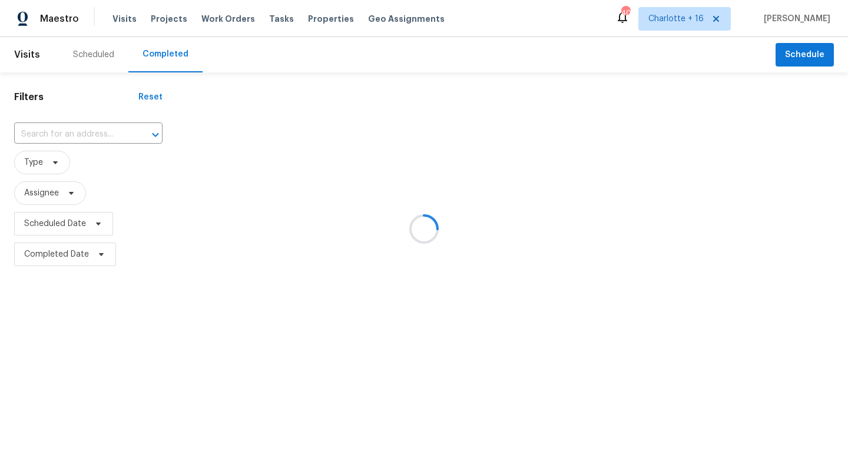
click at [69, 134] on div at bounding box center [424, 229] width 848 height 458
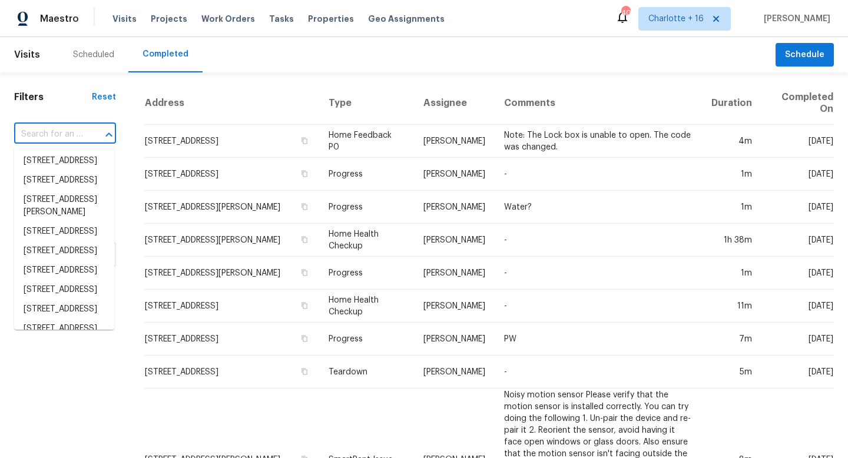
click at [69, 134] on input "text" at bounding box center [48, 134] width 69 height 18
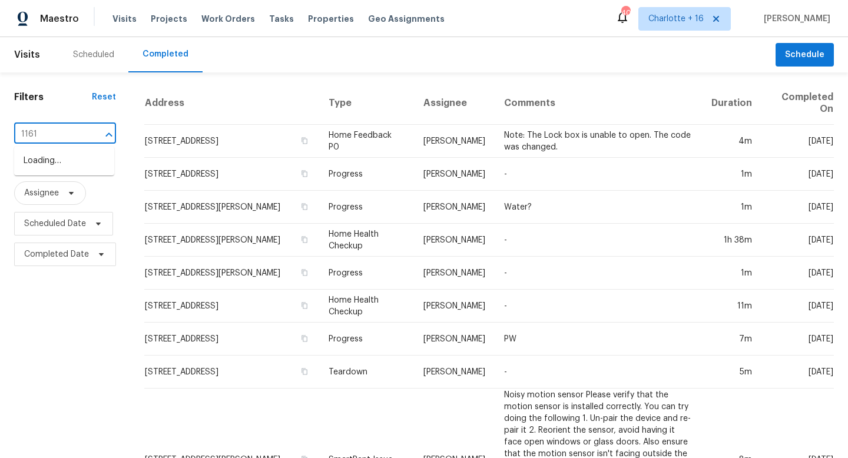
type input "11615"
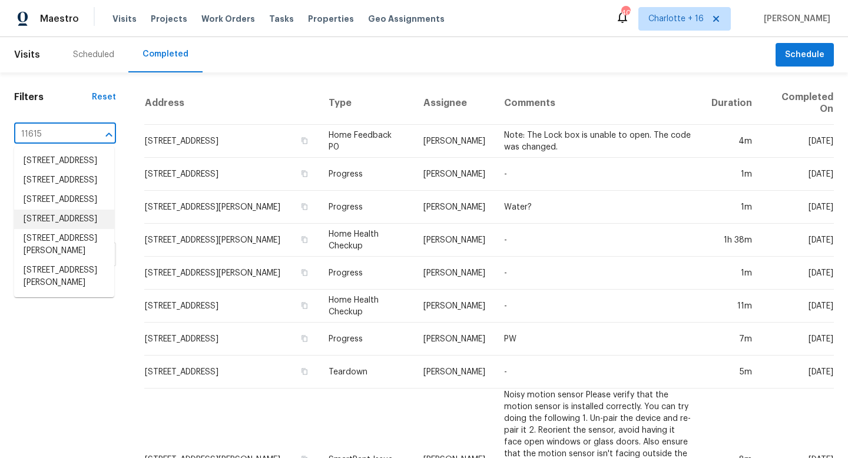
scroll to position [104, 0]
click at [54, 293] on li "[STREET_ADDRESS][PERSON_NAME]" at bounding box center [64, 277] width 100 height 32
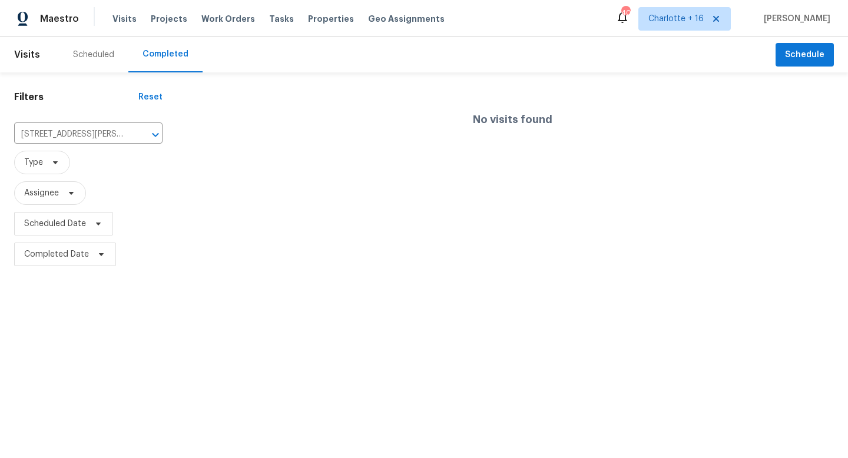
click at [108, 52] on div "Scheduled" at bounding box center [93, 55] width 41 height 12
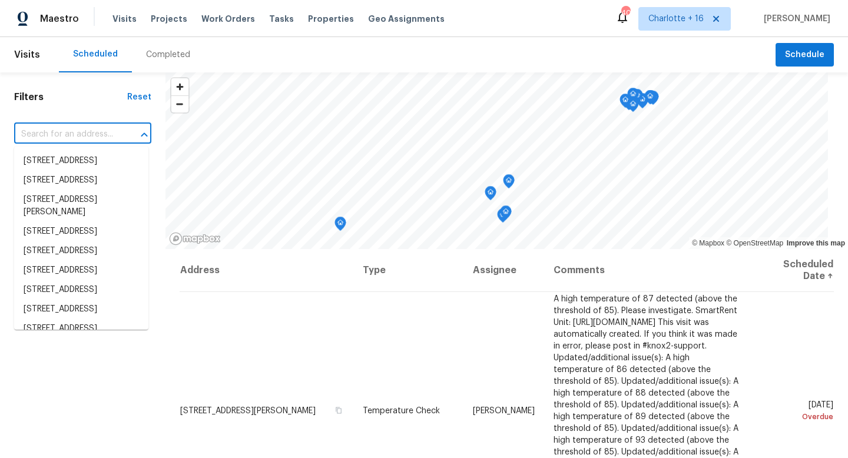
click at [71, 131] on input "text" at bounding box center [66, 134] width 104 height 18
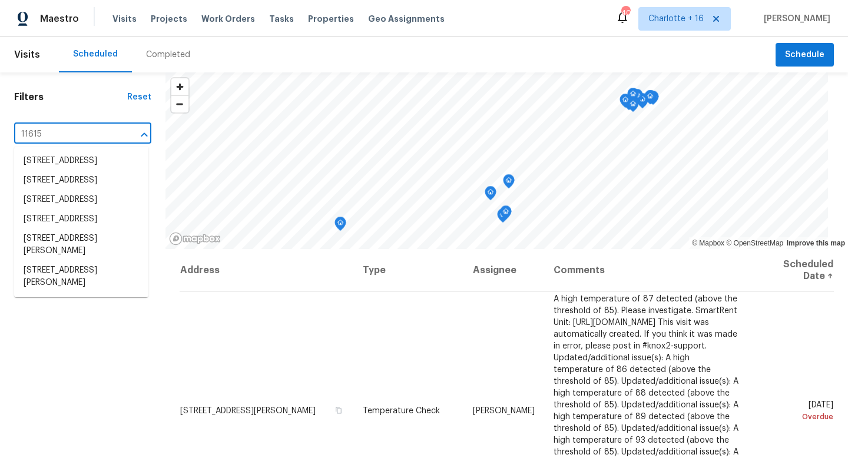
type input "11615 m"
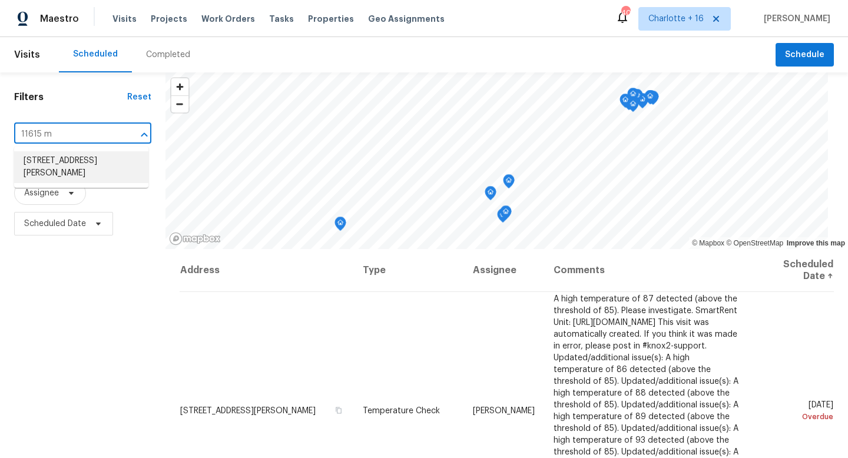
click at [81, 156] on li "[STREET_ADDRESS][PERSON_NAME]" at bounding box center [81, 167] width 134 height 32
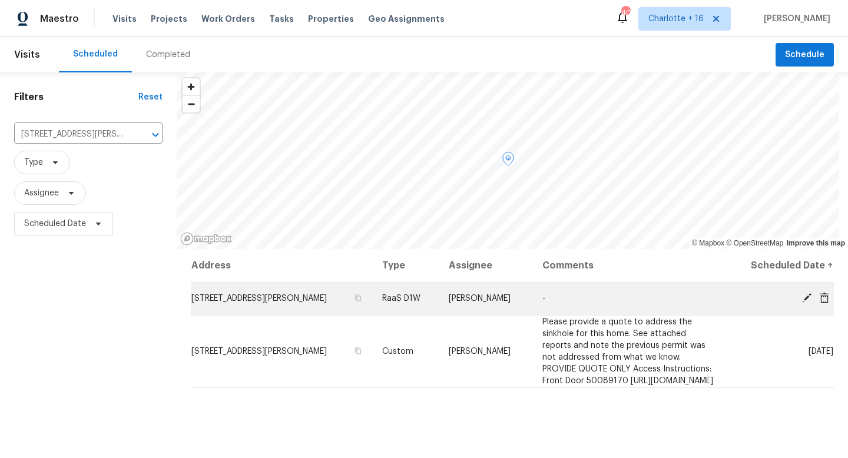
click at [820, 297] on icon at bounding box center [824, 297] width 9 height 11
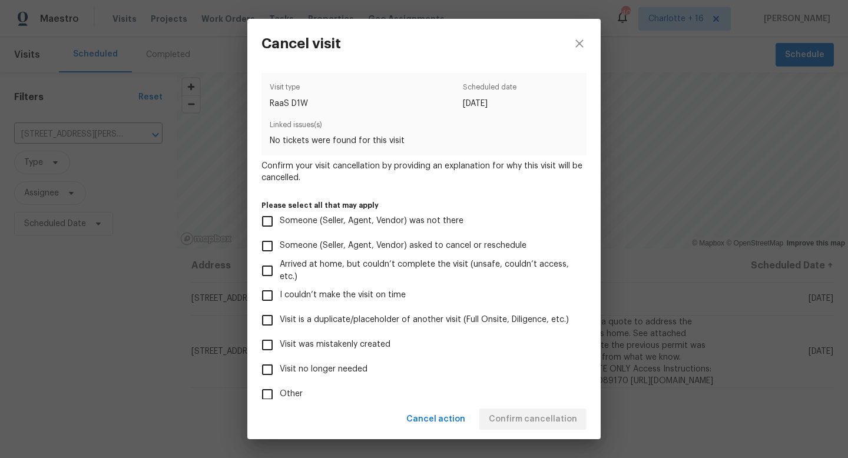
click at [268, 395] on input "Other" at bounding box center [267, 394] width 25 height 25
checkbox input "true"
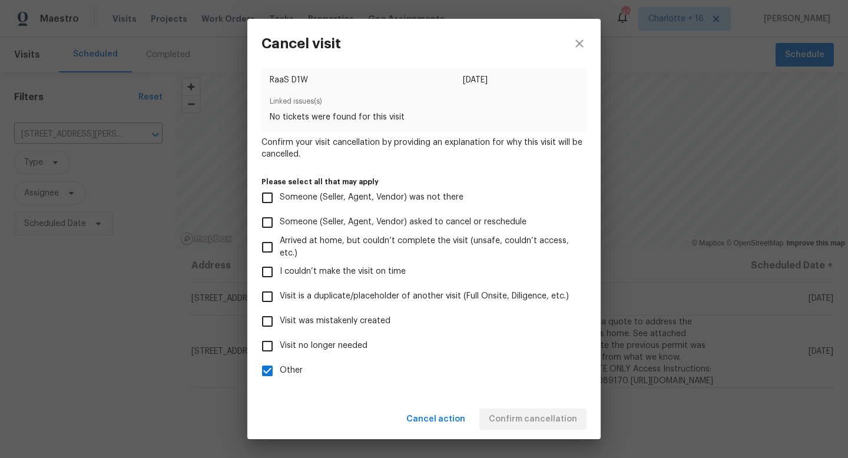
scroll to position [69, 0]
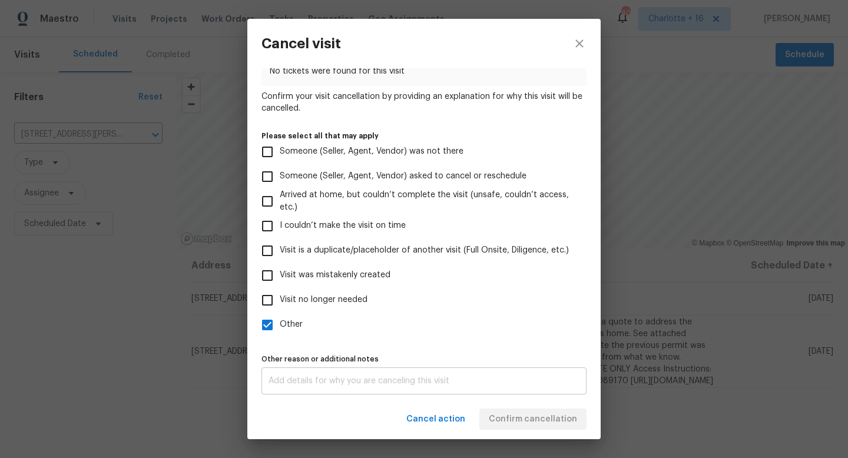
click at [359, 386] on div "x Other reason or additional notes" at bounding box center [423, 380] width 325 height 27
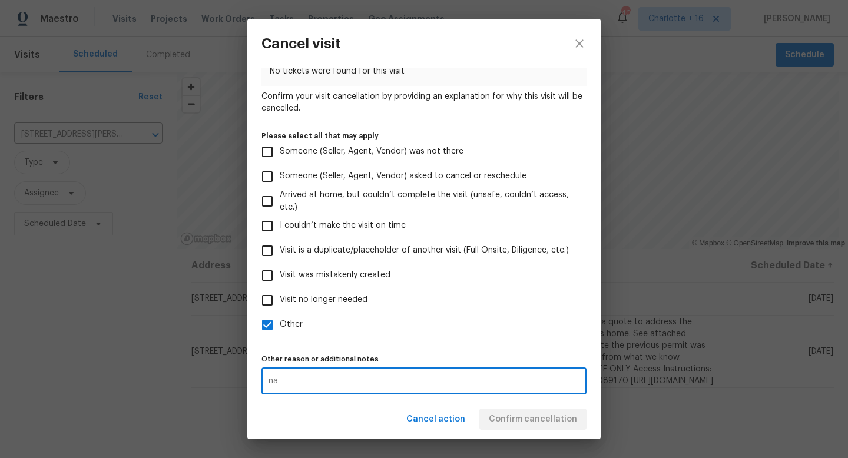
type textarea "na"
click at [499, 415] on div "Cancel action Confirm cancellation" at bounding box center [423, 419] width 353 height 41
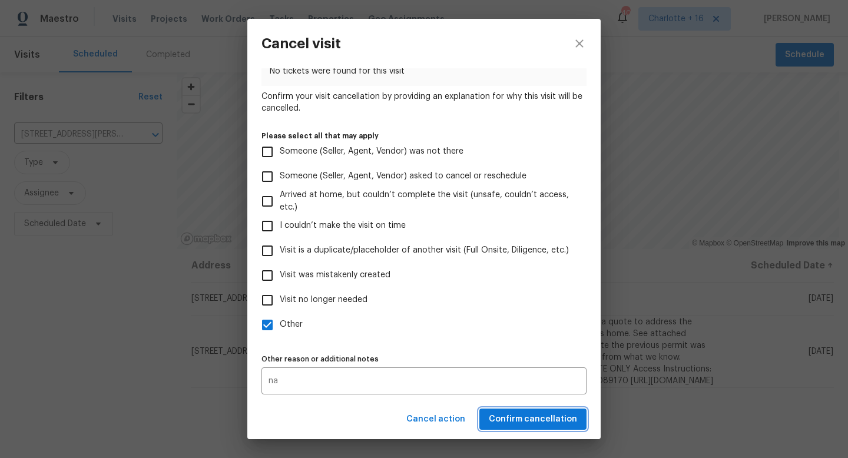
click at [499, 416] on span "Confirm cancellation" at bounding box center [533, 419] width 88 height 15
